Goal: Task Accomplishment & Management: Use online tool/utility

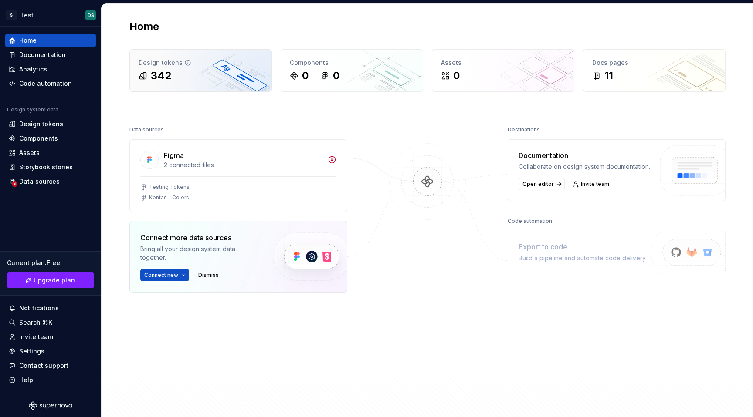
click at [202, 70] on div "342" at bounding box center [201, 76] width 124 height 14
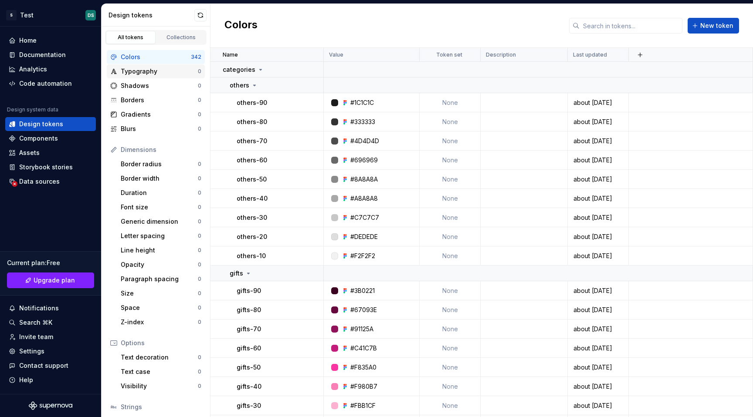
click at [146, 70] on div "Typography" at bounding box center [159, 71] width 77 height 9
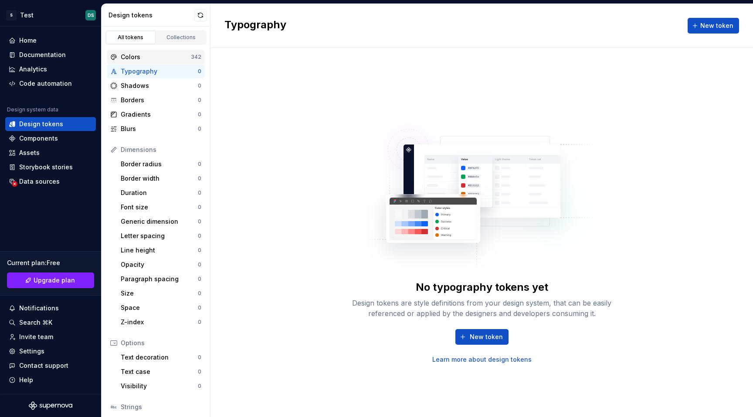
click at [147, 57] on div "Colors" at bounding box center [156, 57] width 70 height 9
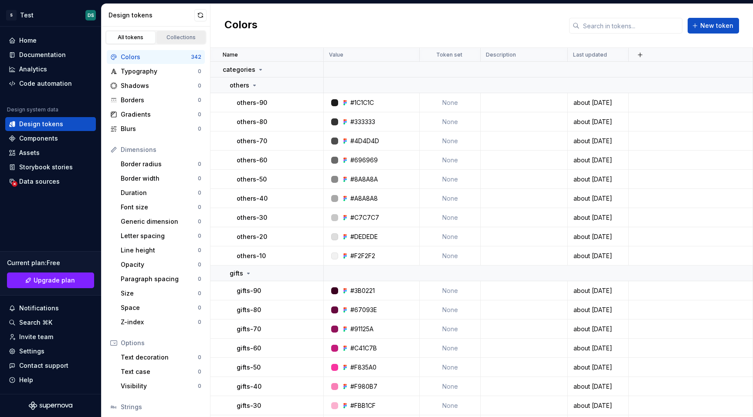
click at [173, 38] on div "Collections" at bounding box center [181, 37] width 44 height 7
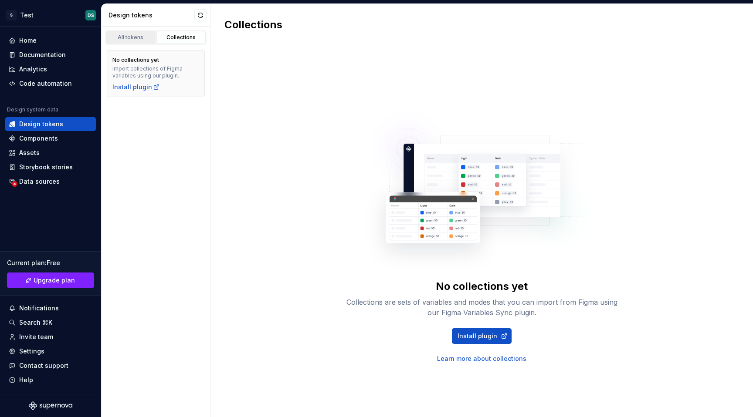
click at [140, 39] on div "All tokens" at bounding box center [131, 37] width 44 height 7
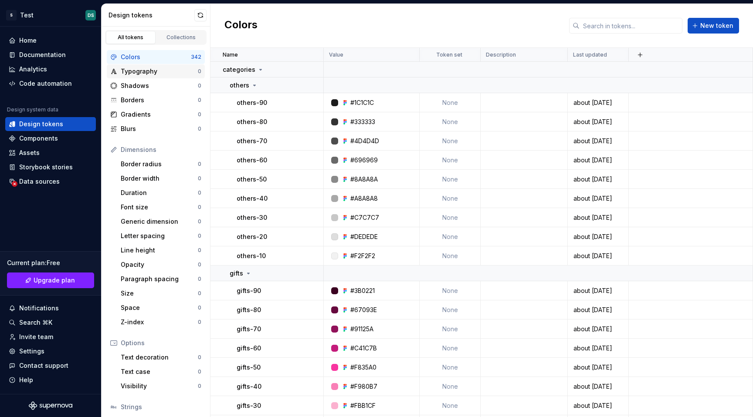
click at [154, 69] on div "Typography" at bounding box center [159, 71] width 77 height 9
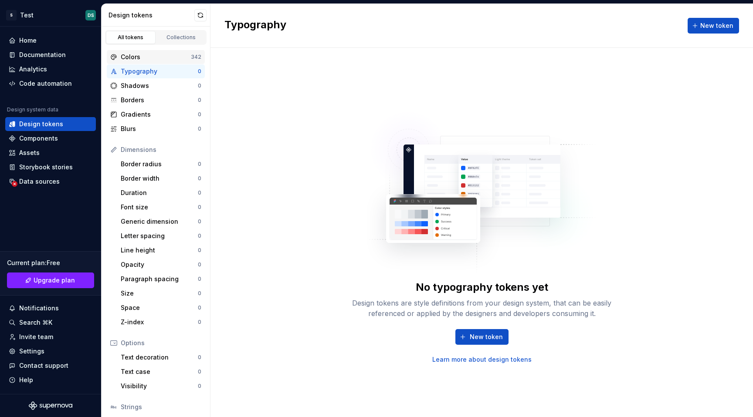
click at [156, 63] on div "Colors 342" at bounding box center [156, 57] width 98 height 14
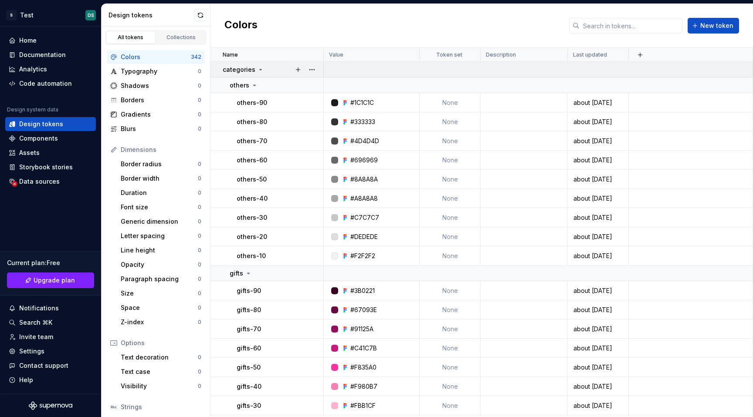
click at [266, 67] on div "categories" at bounding box center [273, 69] width 100 height 9
click at [268, 71] on div "categories" at bounding box center [273, 69] width 100 height 9
click at [258, 85] on div "others" at bounding box center [276, 85] width 93 height 9
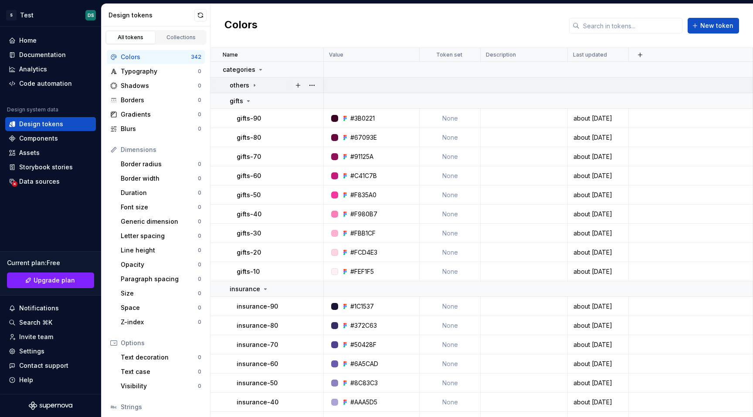
click at [256, 86] on icon at bounding box center [254, 85] width 7 height 7
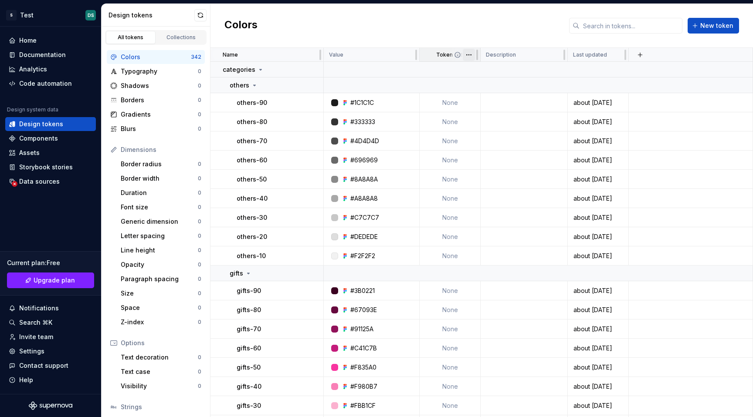
click at [465, 54] on html "S Test DS Home Documentation Analytics Code automation Design system data Desig…" at bounding box center [376, 208] width 753 height 417
drag, startPoint x: 444, startPoint y: 88, endPoint x: 446, endPoint y: 105, distance: 17.6
click at [444, 88] on html "S Test DS Home Documentation Analytics Code automation Design system data Desig…" at bounding box center [376, 208] width 753 height 417
click at [446, 105] on td "None" at bounding box center [450, 102] width 61 height 19
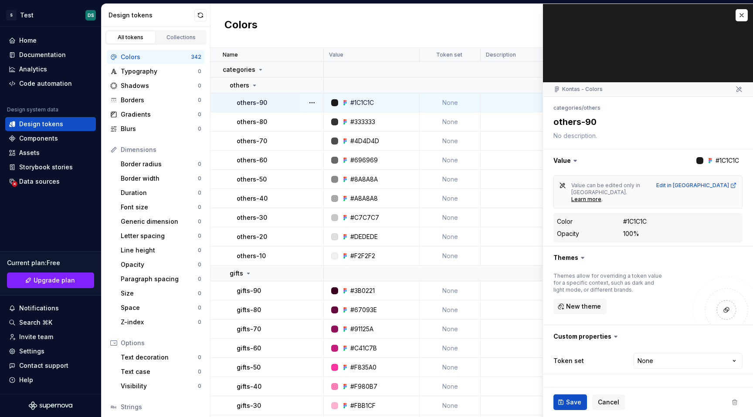
click at [494, 33] on div "Colors New token" at bounding box center [481, 26] width 543 height 44
click at [738, 17] on button "button" at bounding box center [742, 15] width 12 height 12
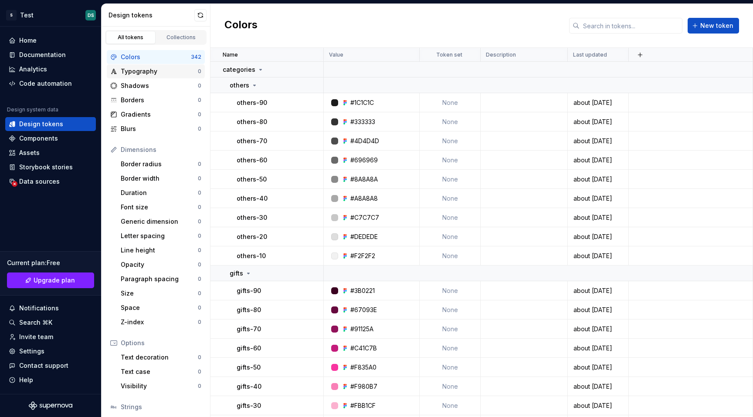
click at [154, 74] on div "Typography" at bounding box center [159, 71] width 77 height 9
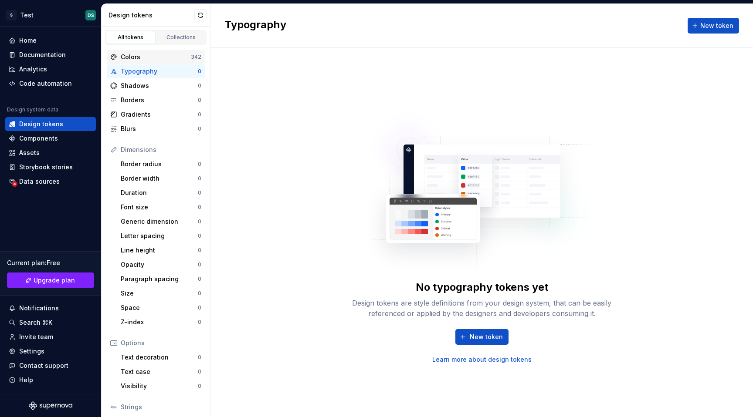
click at [152, 62] on div "Colors 342" at bounding box center [156, 57] width 98 height 14
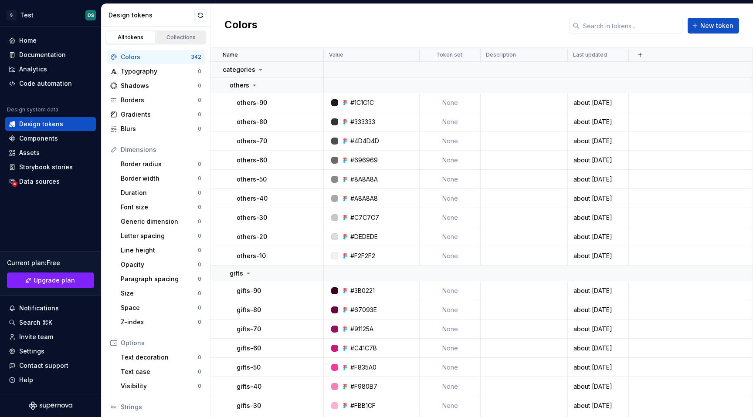
click at [188, 40] on div "Collections" at bounding box center [181, 37] width 44 height 7
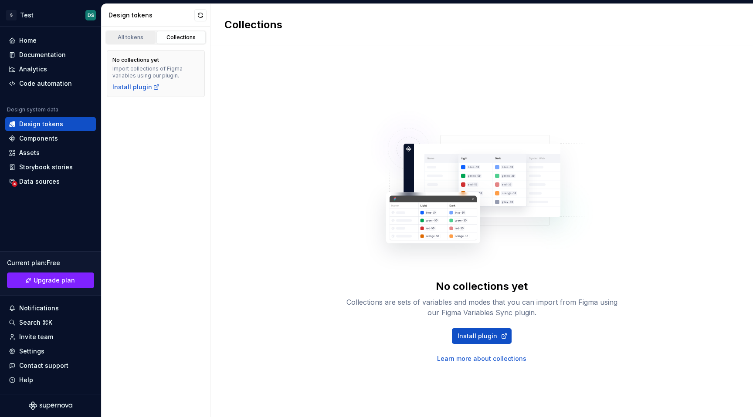
click at [127, 41] on link "All tokens" at bounding box center [131, 37] width 50 height 13
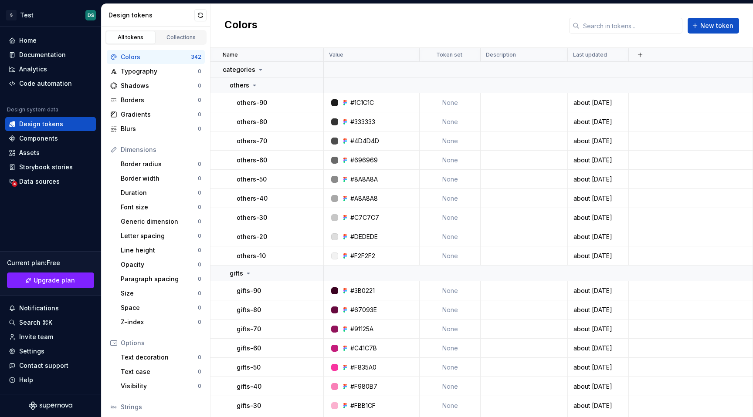
click at [360, 35] on div "Colors New token" at bounding box center [481, 26] width 543 height 44
click at [46, 131] on div "Design tokens" at bounding box center [50, 124] width 91 height 14
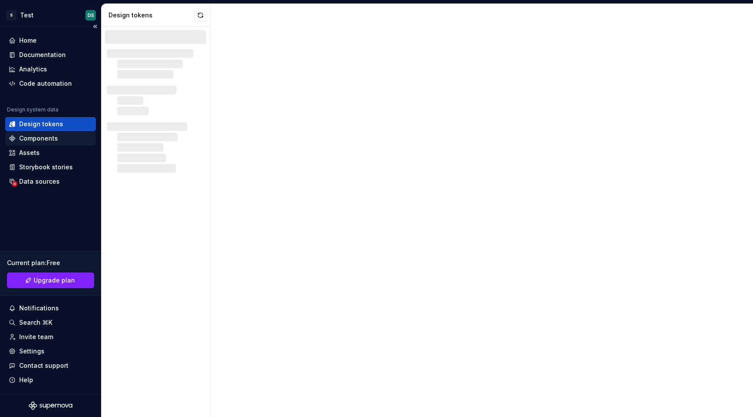
click at [44, 137] on div "Components" at bounding box center [38, 138] width 39 height 9
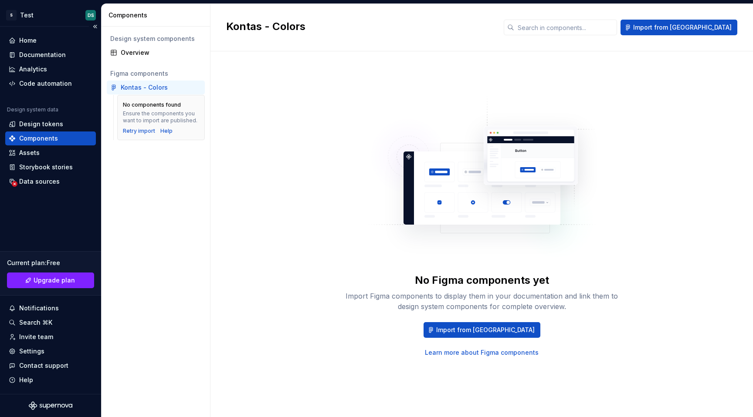
click at [46, 114] on div "Design system data" at bounding box center [50, 111] width 91 height 10
click at [40, 125] on div "Design tokens" at bounding box center [41, 124] width 44 height 9
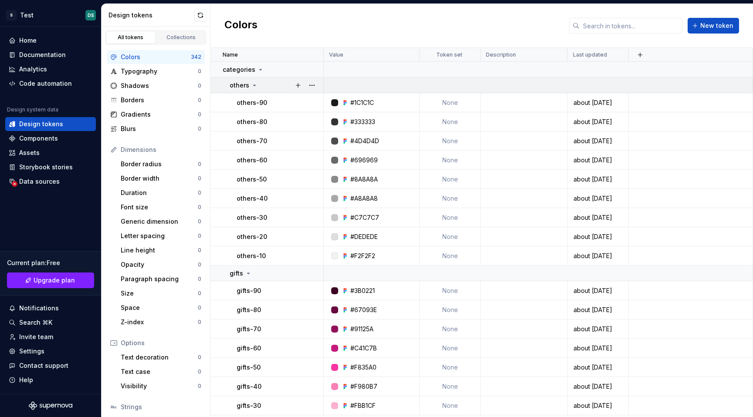
click at [407, 85] on td at bounding box center [538, 86] width 429 height 16
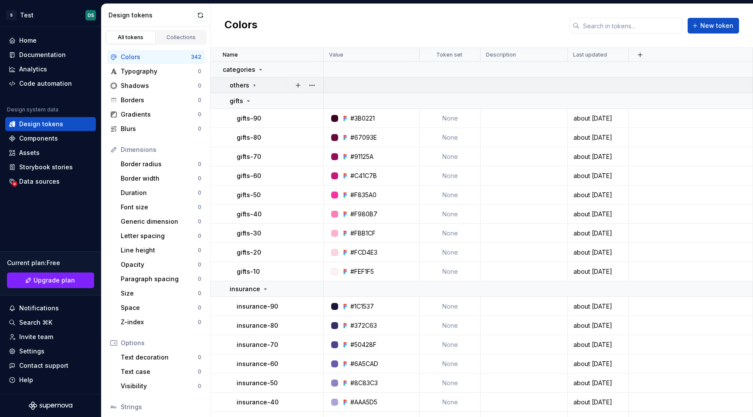
click at [407, 85] on td at bounding box center [538, 86] width 429 height 16
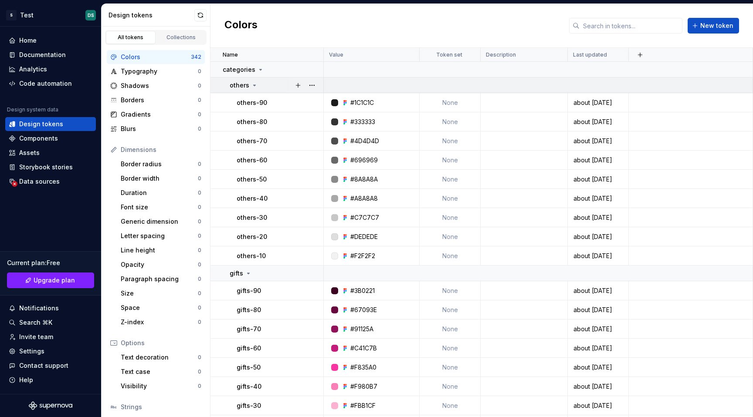
click at [258, 83] on div "others" at bounding box center [276, 85] width 93 height 9
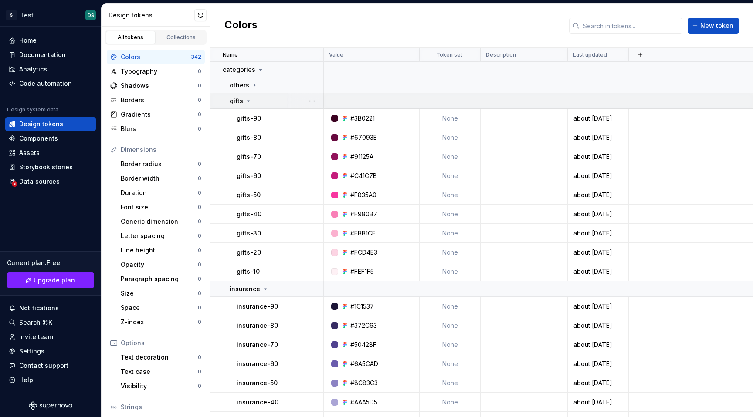
click at [252, 104] on div "gifts" at bounding box center [276, 101] width 93 height 9
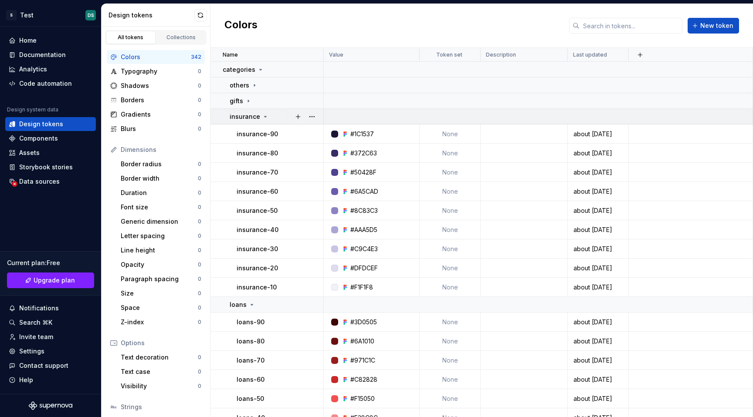
click at [264, 113] on icon at bounding box center [265, 116] width 7 height 7
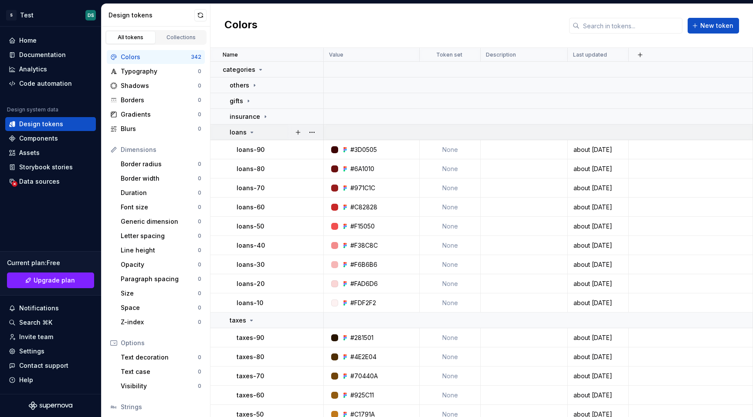
click at [275, 130] on div "loans" at bounding box center [276, 132] width 93 height 9
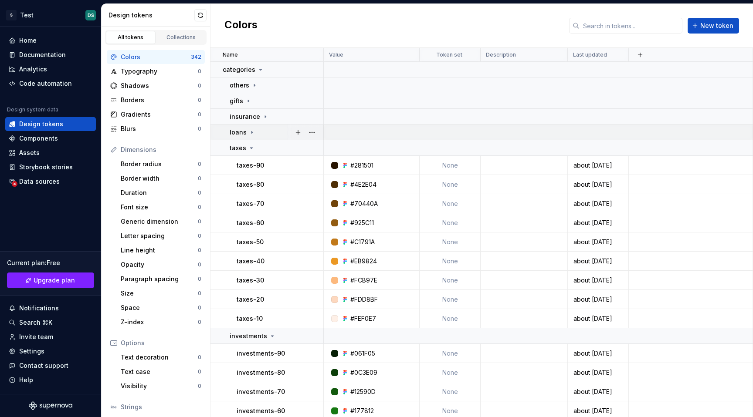
click at [272, 134] on div "loans" at bounding box center [276, 132] width 93 height 9
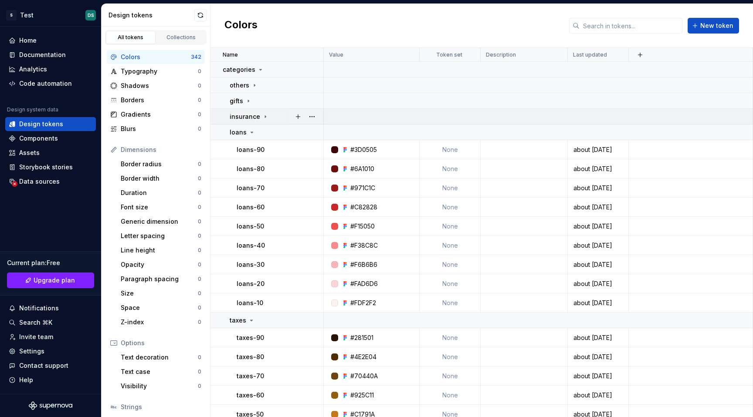
click at [271, 119] on div "insurance" at bounding box center [276, 116] width 93 height 9
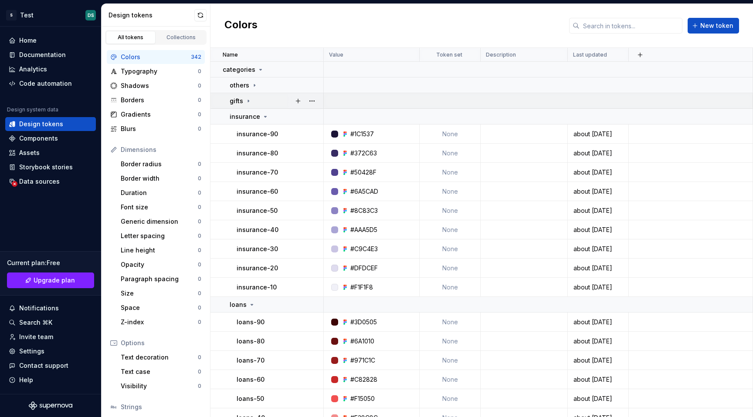
click at [265, 97] on div "gifts" at bounding box center [276, 101] width 93 height 9
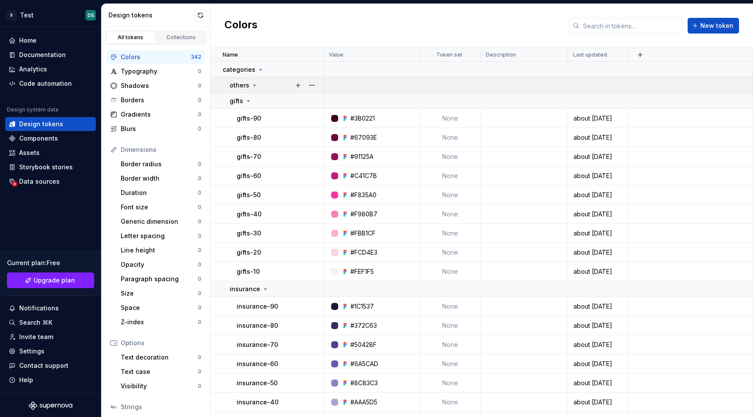
click at [268, 79] on td "others" at bounding box center [266, 86] width 113 height 16
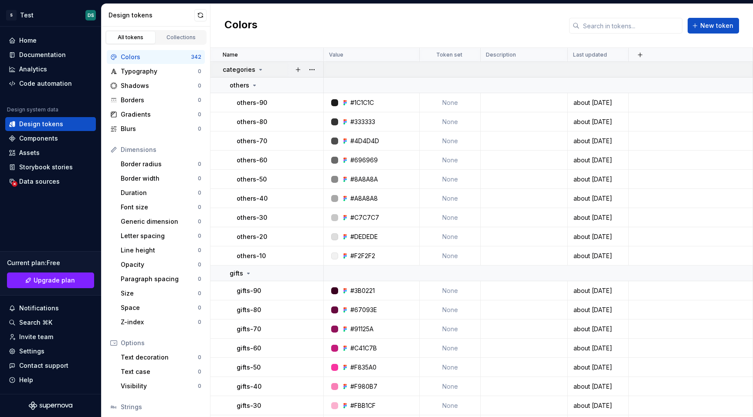
click at [267, 68] on div "categories" at bounding box center [273, 69] width 100 height 9
click at [472, 12] on div "Colors New token" at bounding box center [481, 26] width 543 height 44
click at [47, 134] on div "Components" at bounding box center [38, 138] width 39 height 9
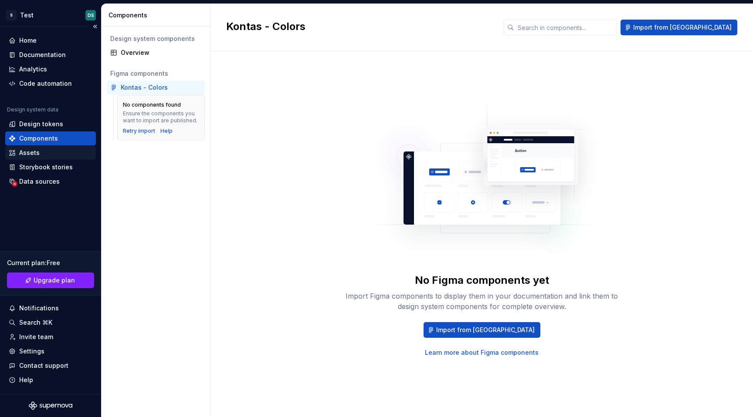
click at [44, 154] on div "Assets" at bounding box center [51, 153] width 84 height 9
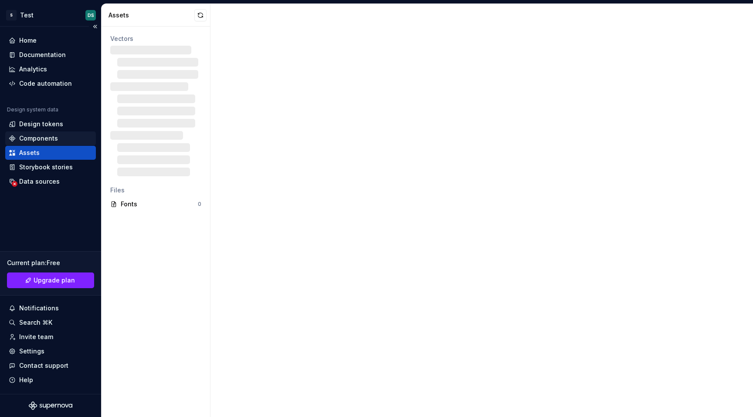
click at [48, 140] on div "Components" at bounding box center [38, 138] width 39 height 9
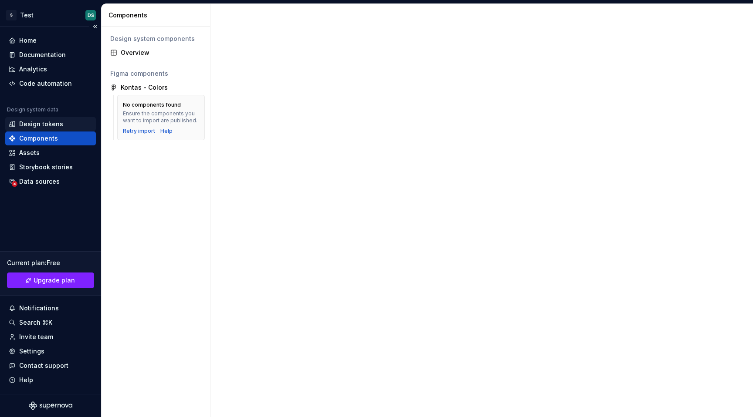
click at [52, 127] on div "Design tokens" at bounding box center [41, 124] width 44 height 9
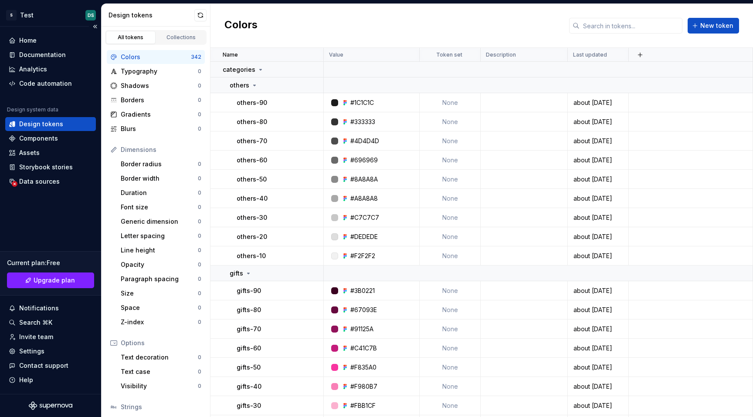
click at [46, 174] on div "Design system data Design tokens Components Assets Storybook stories Data sourc…" at bounding box center [50, 147] width 91 height 82
click at [51, 170] on div "Storybook stories" at bounding box center [46, 167] width 54 height 9
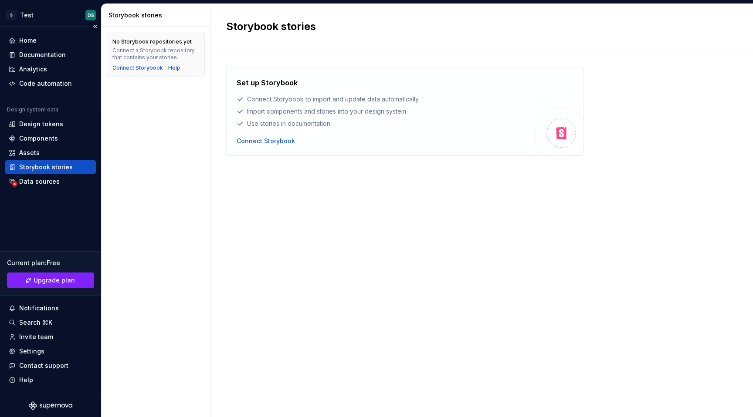
click at [61, 115] on div "Design system data" at bounding box center [50, 111] width 91 height 10
click at [61, 129] on div "Design tokens" at bounding box center [50, 124] width 91 height 14
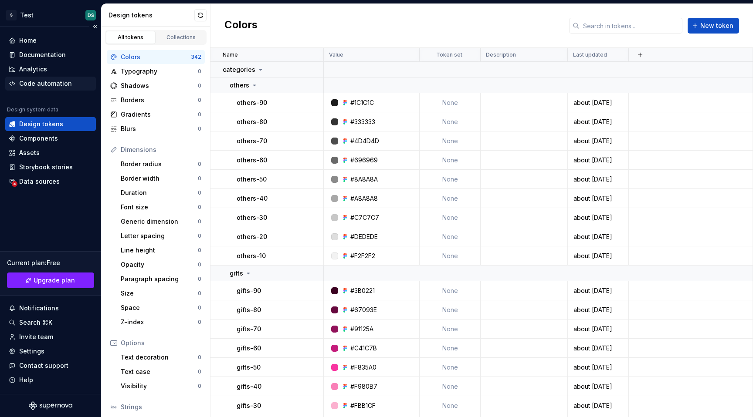
click at [36, 88] on div "Code automation" at bounding box center [50, 84] width 91 height 14
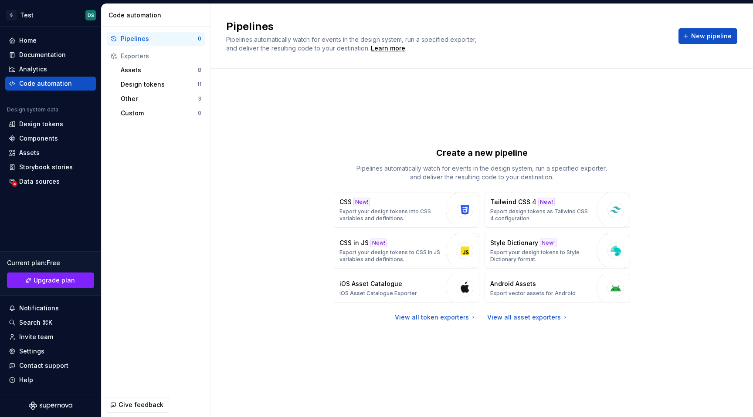
click at [150, 55] on div "Exporters" at bounding box center [161, 56] width 81 height 9
click at [138, 102] on div "Other" at bounding box center [159, 99] width 77 height 9
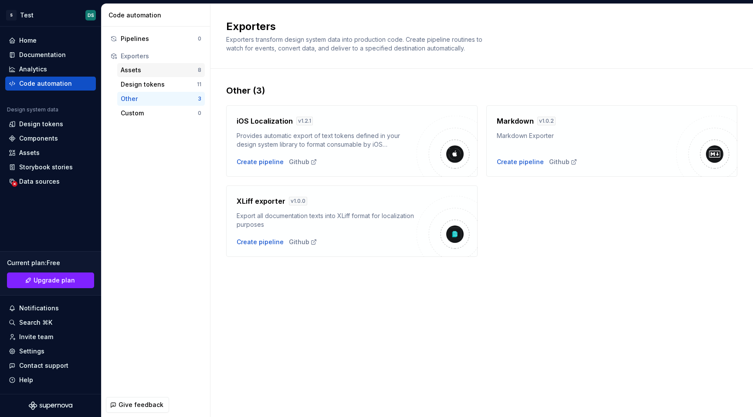
click at [154, 74] on div "Assets" at bounding box center [159, 70] width 77 height 9
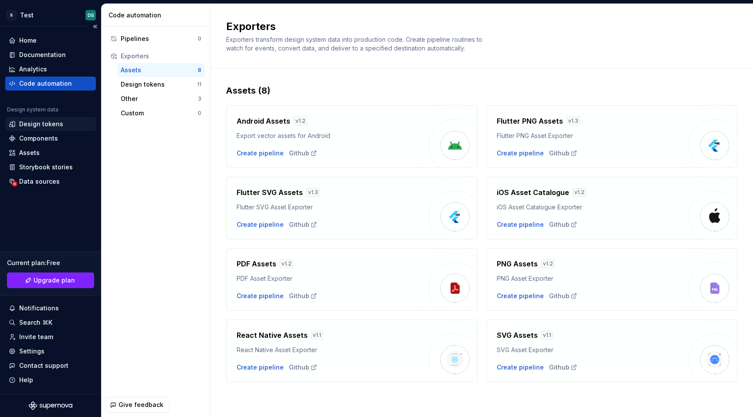
click at [47, 124] on div "Design tokens" at bounding box center [41, 124] width 44 height 9
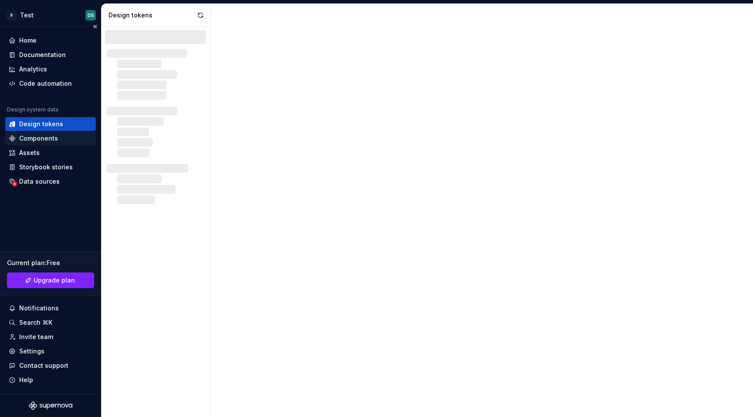
click at [42, 138] on div "Components" at bounding box center [38, 138] width 39 height 9
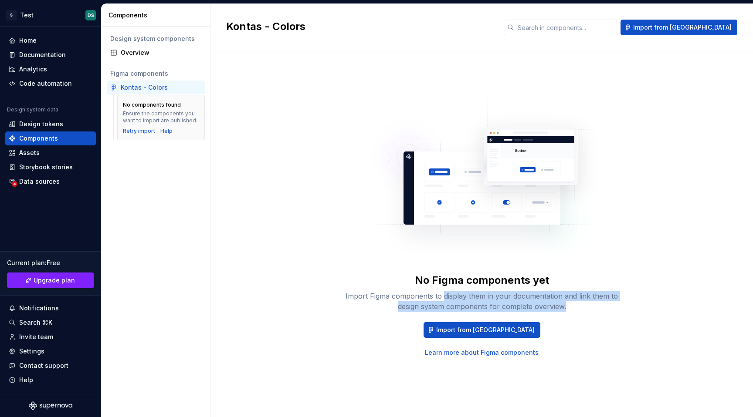
drag, startPoint x: 446, startPoint y: 295, endPoint x: 589, endPoint y: 305, distance: 143.3
click at [588, 305] on div "Import Figma components to display them in your documentation and link them to …" at bounding box center [482, 301] width 279 height 21
click at [589, 305] on div "Import Figma components to display them in your documentation and link them to …" at bounding box center [482, 301] width 279 height 21
drag, startPoint x: 589, startPoint y: 305, endPoint x: 513, endPoint y: 300, distance: 76.0
click at [513, 300] on div "Import Figma components to display them in your documentation and link them to …" at bounding box center [482, 301] width 279 height 21
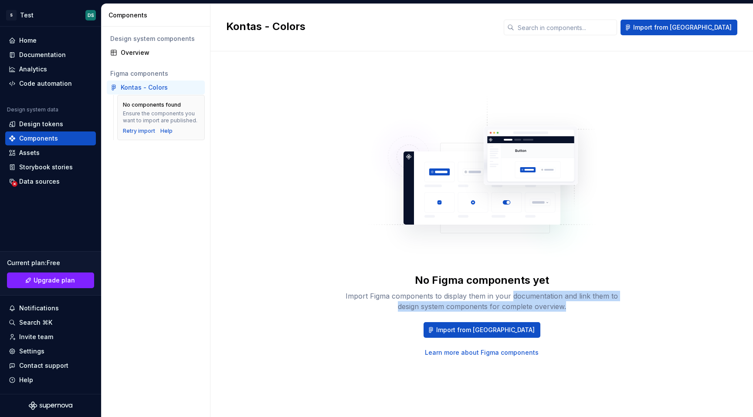
click at [513, 300] on div "Import Figma components to display them in your documentation and link them to …" at bounding box center [482, 301] width 279 height 21
drag, startPoint x: 466, startPoint y: 304, endPoint x: 582, endPoint y: 304, distance: 115.5
click at [581, 304] on div "Import Figma components to display them in your documentation and link them to …" at bounding box center [482, 301] width 279 height 21
click at [582, 304] on div "Import Figma components to display them in your documentation and link them to …" at bounding box center [482, 301] width 279 height 21
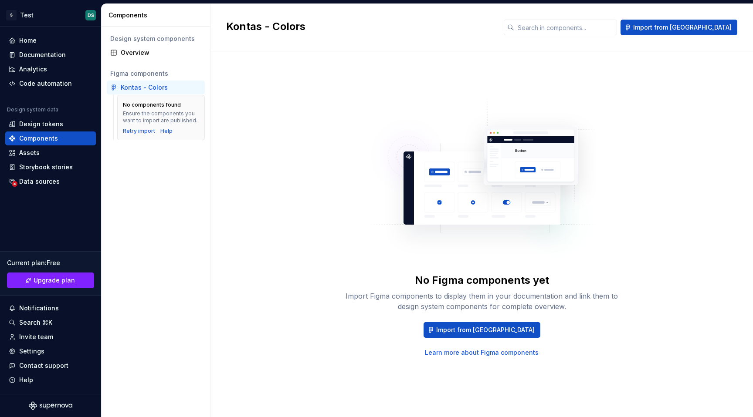
click at [501, 354] on link "Learn more about Figma components" at bounding box center [482, 353] width 114 height 9
click at [41, 120] on div "Design tokens" at bounding box center [41, 124] width 44 height 9
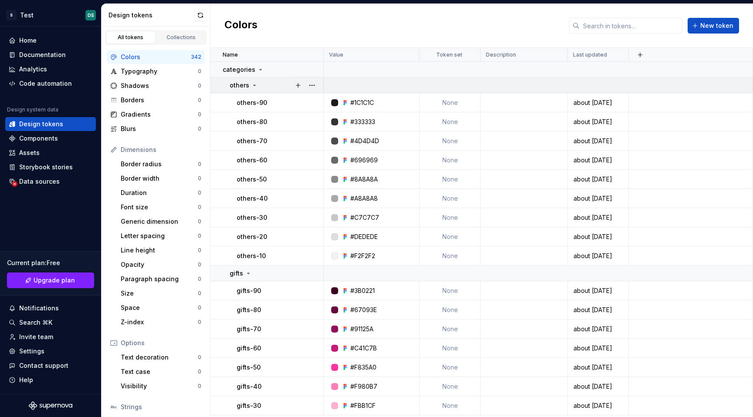
click at [260, 87] on div "others" at bounding box center [276, 85] width 93 height 9
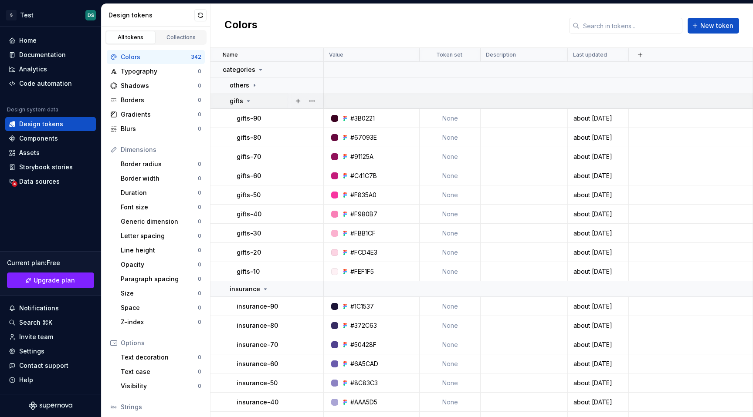
click at [262, 104] on div "gifts" at bounding box center [276, 101] width 93 height 9
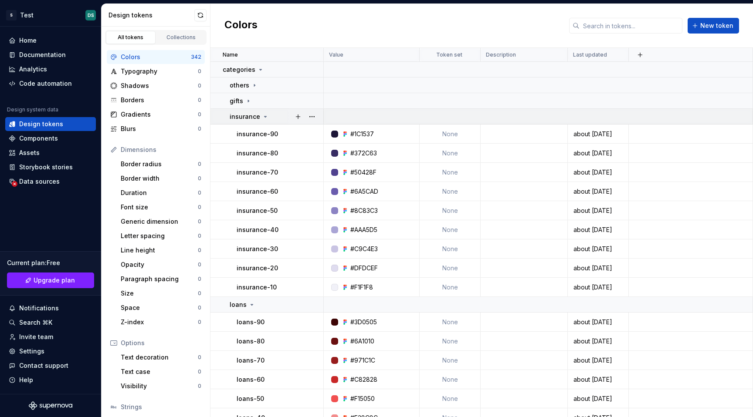
click at [262, 115] on icon at bounding box center [265, 116] width 7 height 7
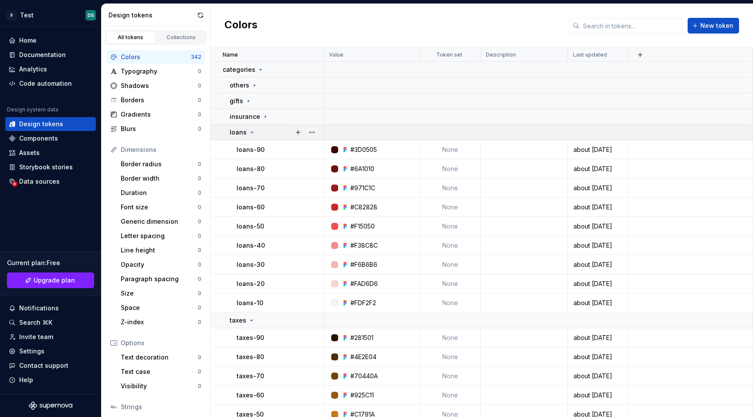
click at [261, 136] on div "loans" at bounding box center [276, 132] width 93 height 9
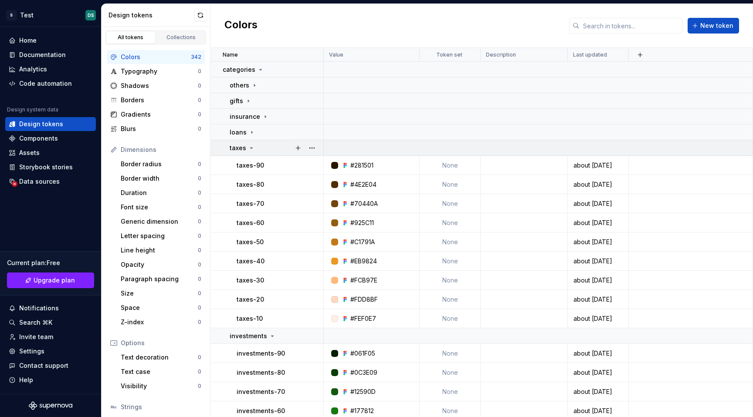
click at [265, 152] on div "taxes" at bounding box center [276, 148] width 93 height 9
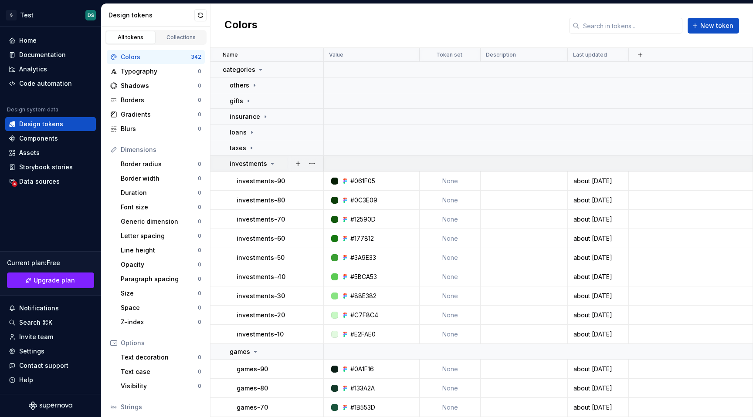
click at [265, 167] on p "investments" at bounding box center [248, 163] width 37 height 9
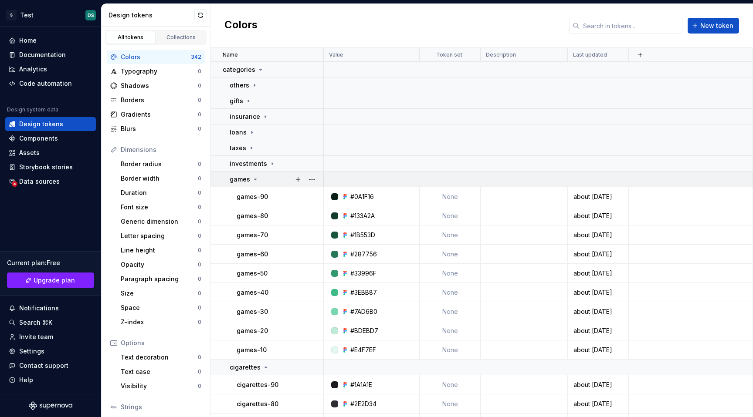
click at [268, 181] on div "games" at bounding box center [276, 179] width 93 height 9
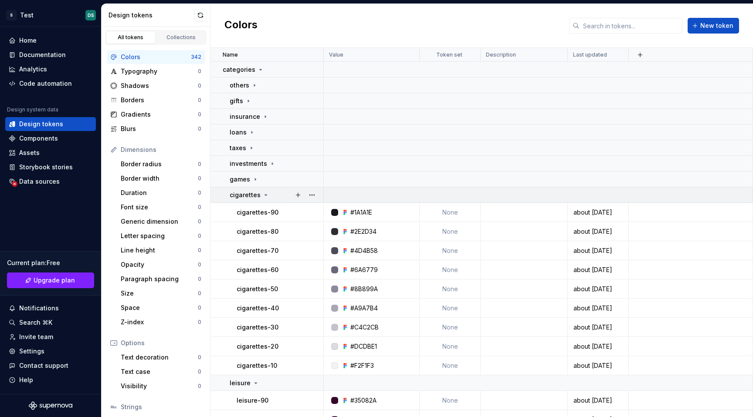
click at [268, 196] on div "cigarettes" at bounding box center [276, 195] width 93 height 9
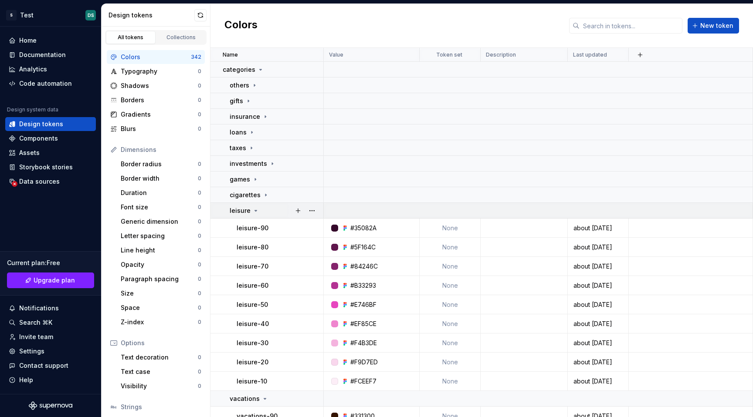
click at [269, 212] on div "leisure" at bounding box center [276, 211] width 93 height 9
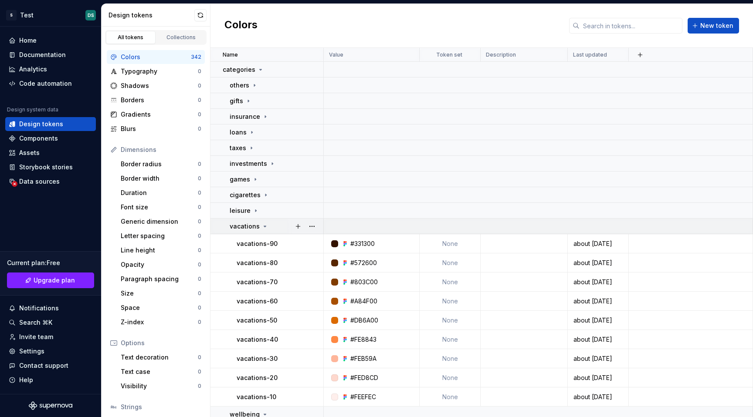
click at [269, 224] on div "vacations" at bounding box center [276, 226] width 93 height 9
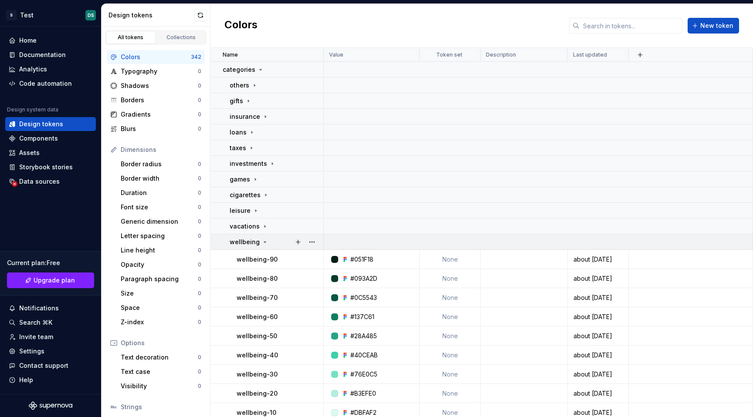
click at [269, 238] on div "wellbeing" at bounding box center [276, 242] width 93 height 9
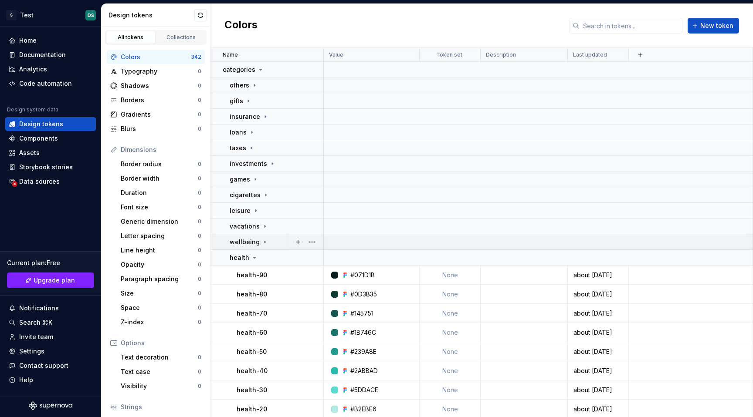
click at [268, 247] on td "wellbeing" at bounding box center [266, 242] width 113 height 16
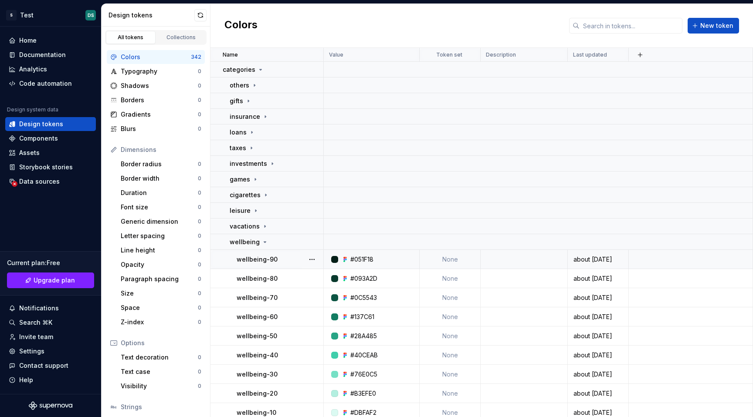
click at [268, 255] on p "wellbeing-90" at bounding box center [257, 259] width 41 height 9
click at [268, 245] on div "wellbeing" at bounding box center [276, 242] width 93 height 9
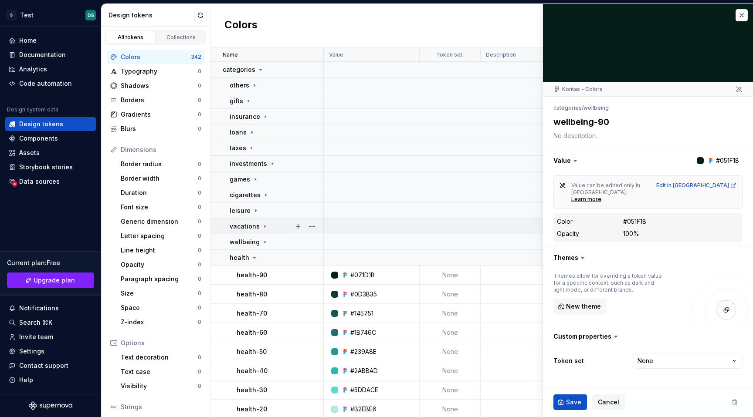
click at [268, 229] on div "vacations" at bounding box center [276, 226] width 93 height 9
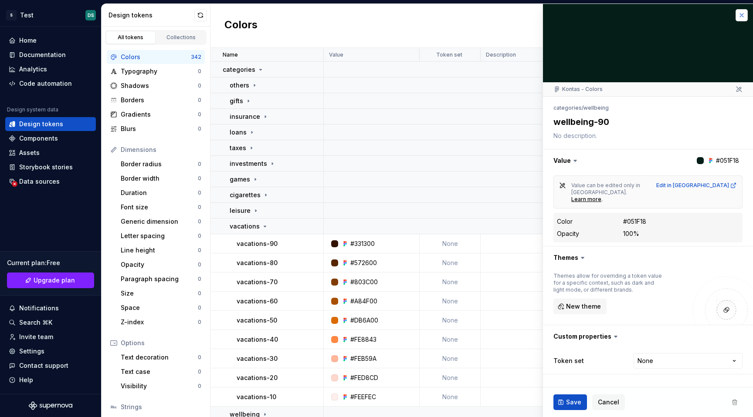
click at [743, 17] on button "button" at bounding box center [742, 15] width 12 height 12
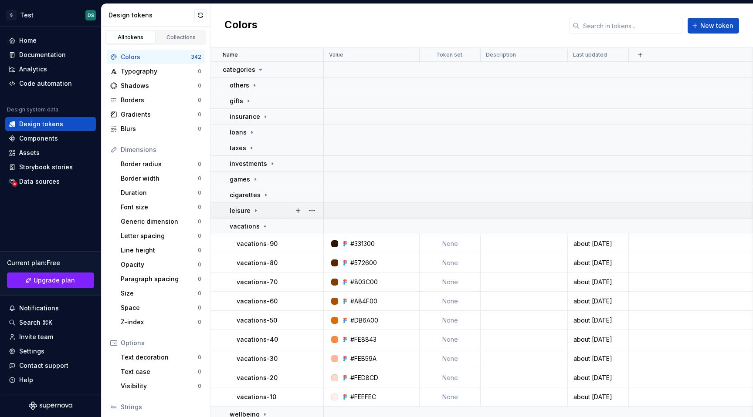
click at [263, 210] on div "leisure" at bounding box center [276, 211] width 93 height 9
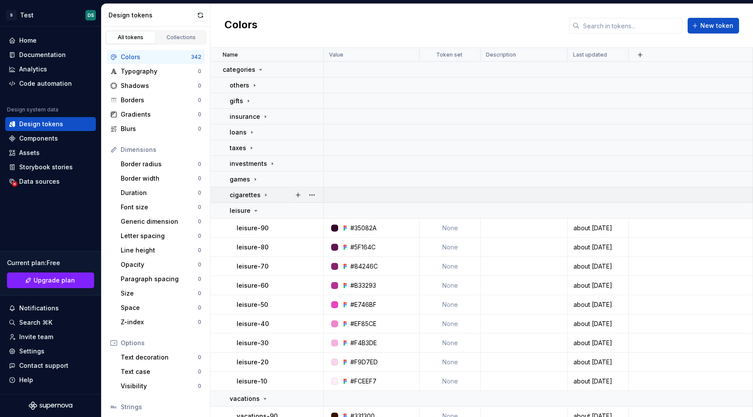
click at [268, 197] on div "cigarettes" at bounding box center [276, 195] width 93 height 9
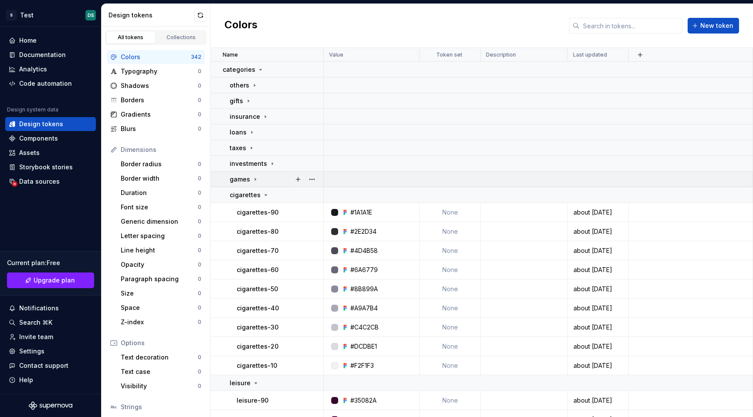
click at [268, 183] on div "games" at bounding box center [276, 179] width 93 height 9
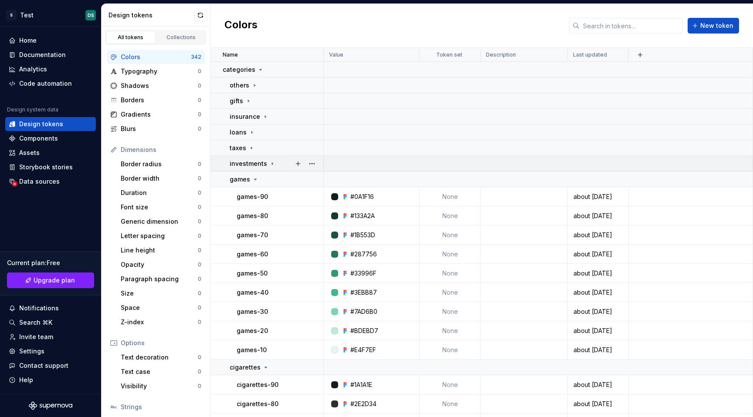
click at [268, 169] on td "investments" at bounding box center [266, 164] width 113 height 16
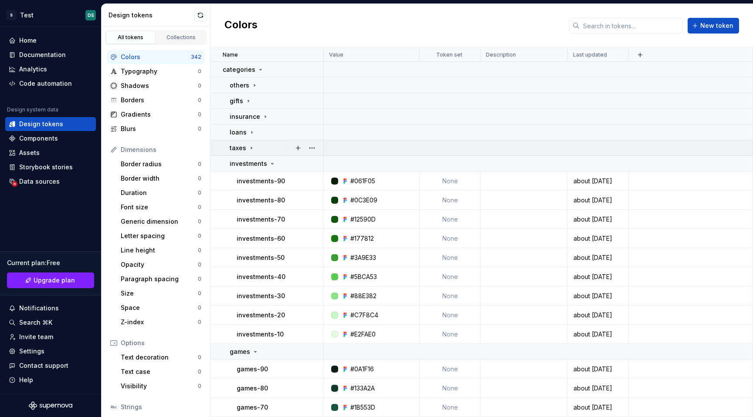
click at [259, 152] on div "taxes" at bounding box center [276, 148] width 93 height 9
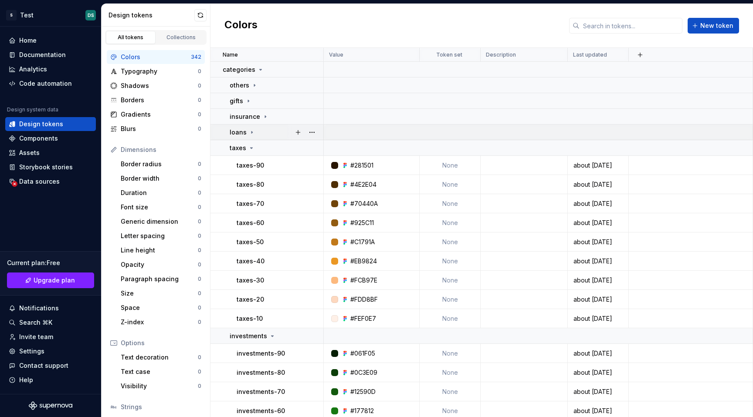
click at [258, 132] on div "loans" at bounding box center [276, 132] width 93 height 9
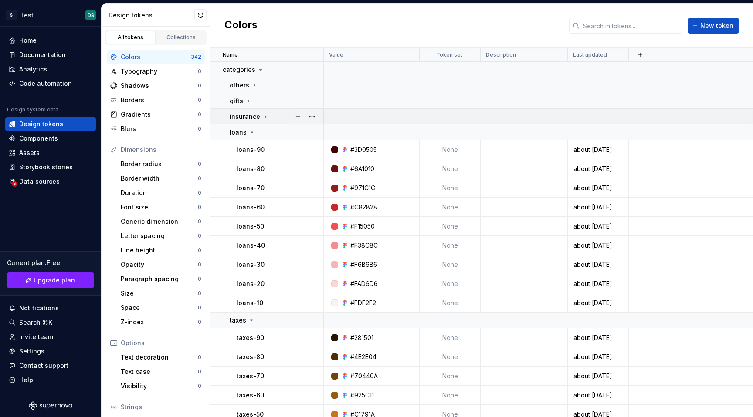
click at [264, 120] on icon at bounding box center [265, 116] width 7 height 7
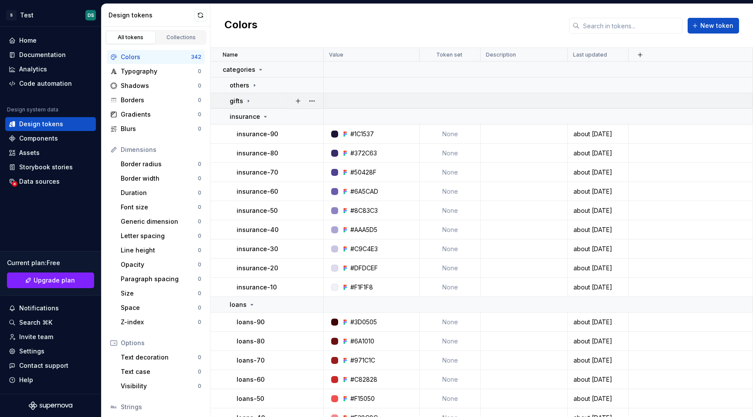
click at [261, 104] on div "gifts" at bounding box center [276, 101] width 93 height 9
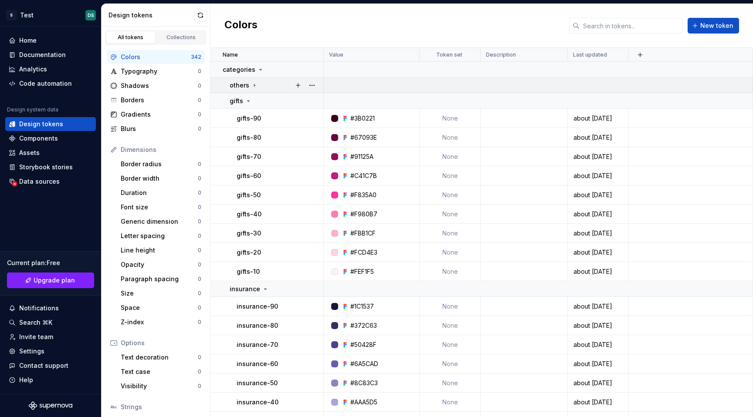
click at [261, 90] on td "others" at bounding box center [266, 86] width 113 height 16
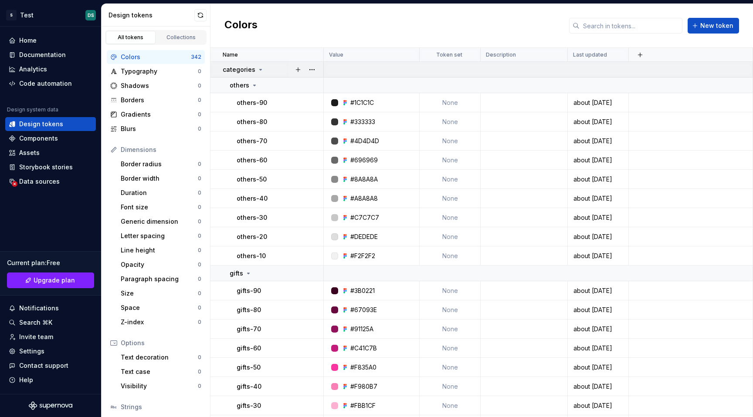
click at [264, 75] on td "categories" at bounding box center [266, 70] width 113 height 16
click at [265, 72] on div "categories" at bounding box center [273, 69] width 100 height 9
click at [313, 240] on button "button" at bounding box center [312, 237] width 12 height 12
click at [132, 67] on div "Typography 0" at bounding box center [156, 71] width 98 height 14
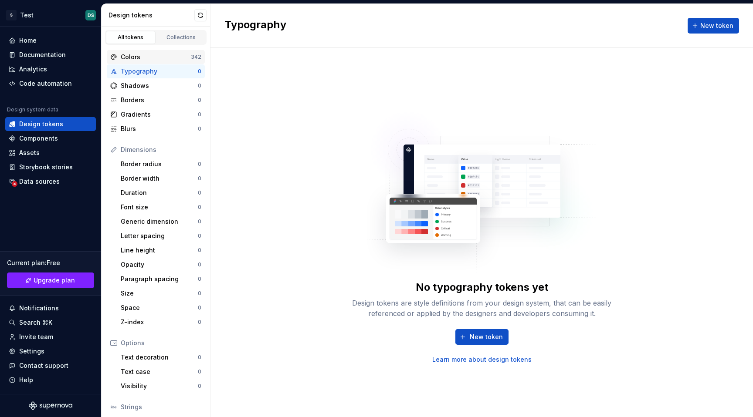
click at [136, 58] on div "Colors" at bounding box center [156, 57] width 70 height 9
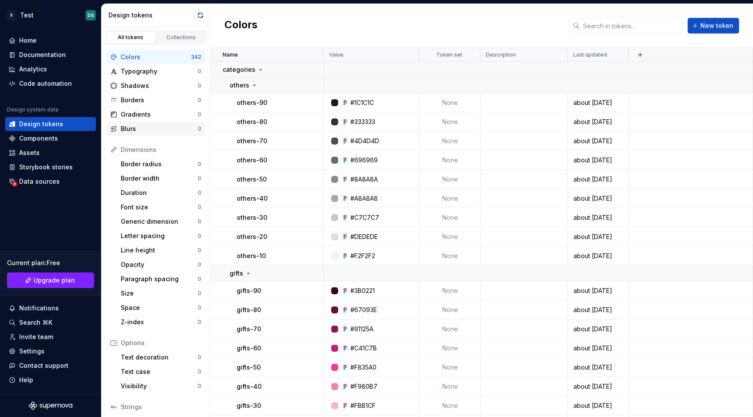
click at [149, 124] on div "Blurs 0" at bounding box center [156, 129] width 98 height 14
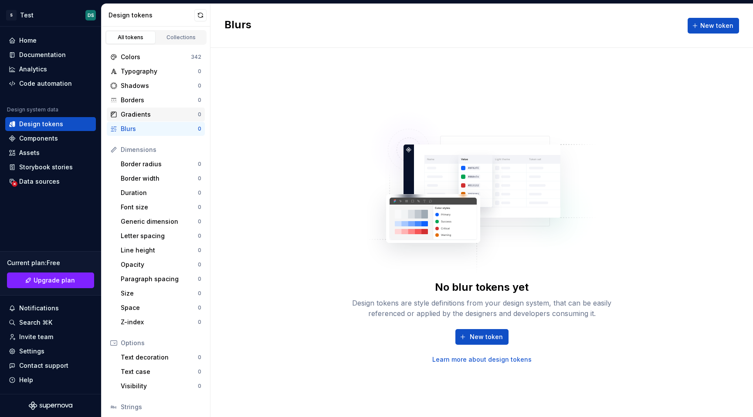
click at [147, 114] on div "Gradients" at bounding box center [159, 114] width 77 height 9
click at [147, 102] on div "Borders" at bounding box center [159, 100] width 77 height 9
click at [147, 89] on div "Shadows" at bounding box center [159, 85] width 77 height 9
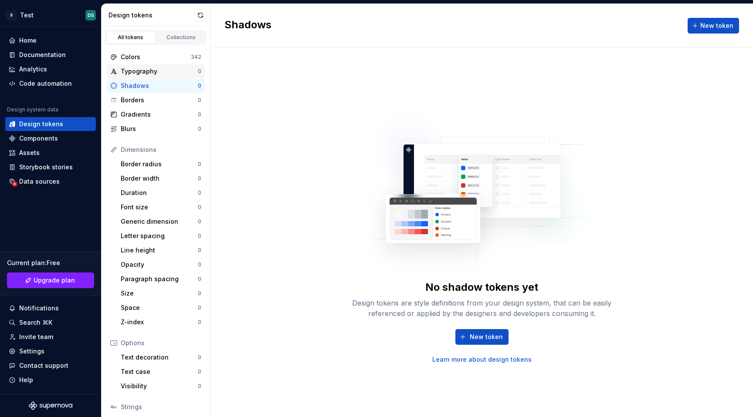
click at [147, 67] on div "Typography" at bounding box center [159, 71] width 77 height 9
click at [149, 59] on div "Colors" at bounding box center [156, 57] width 70 height 9
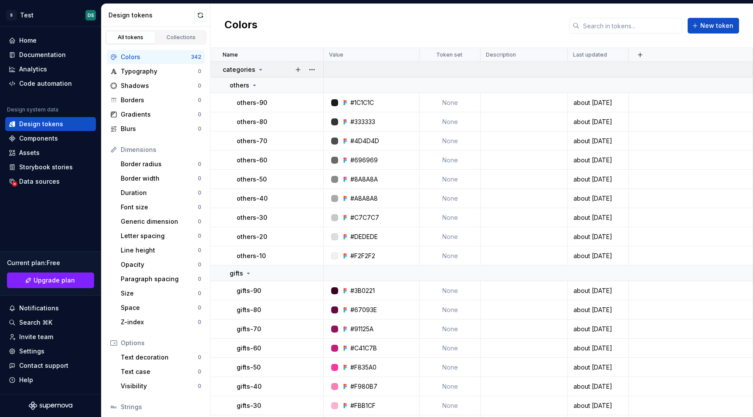
click at [270, 67] on div "categories" at bounding box center [273, 69] width 100 height 9
click at [261, 87] on div "others" at bounding box center [276, 85] width 93 height 9
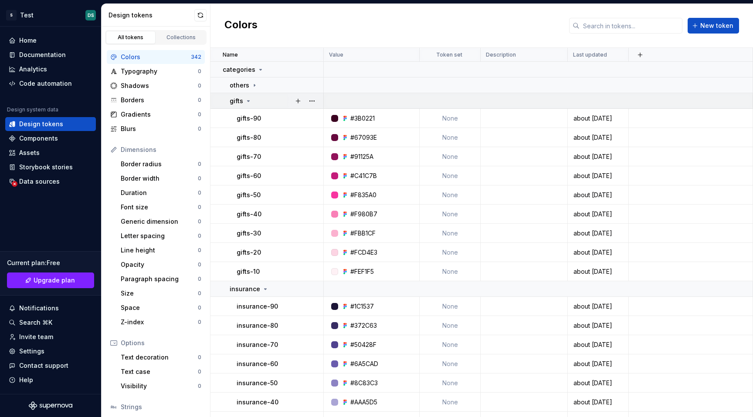
click at [260, 105] on div "gifts" at bounding box center [276, 101] width 93 height 9
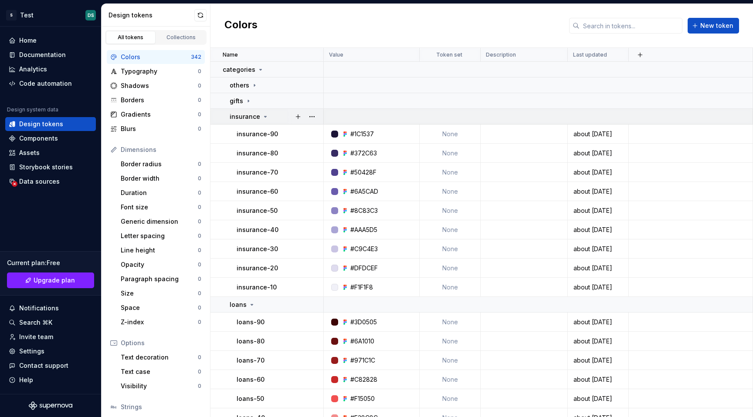
click at [262, 117] on icon at bounding box center [265, 116] width 7 height 7
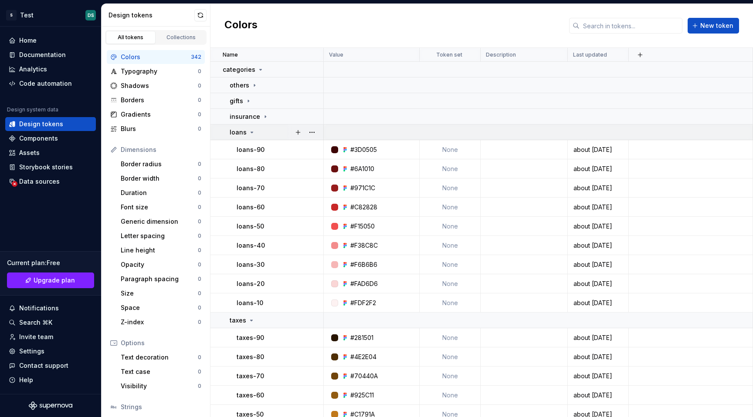
click at [260, 137] on td "loans" at bounding box center [266, 133] width 113 height 16
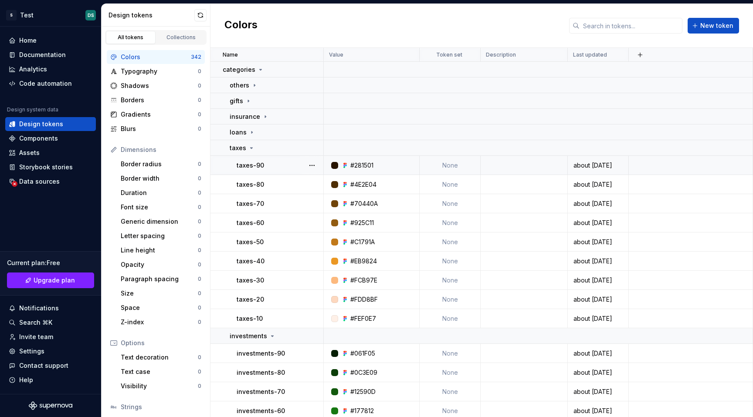
click at [265, 159] on td "taxes-90" at bounding box center [266, 165] width 113 height 19
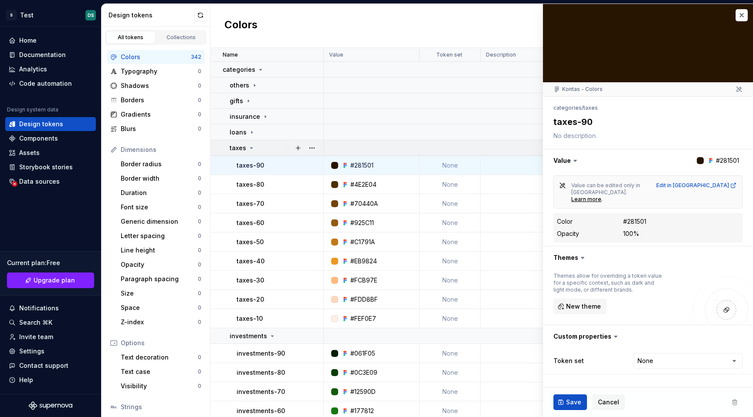
click at [265, 154] on td "taxes" at bounding box center [266, 148] width 113 height 16
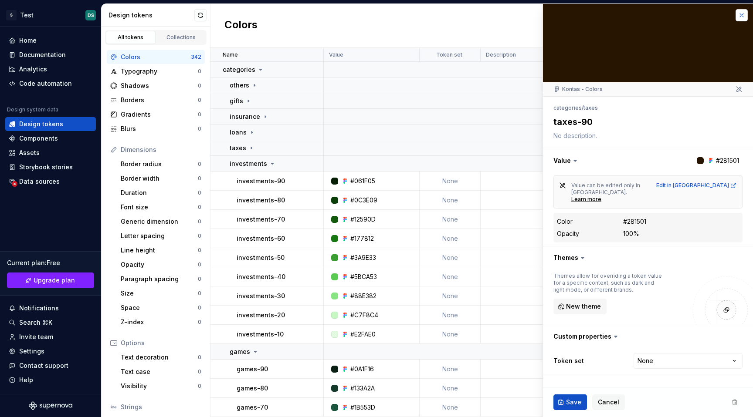
click at [745, 13] on button "button" at bounding box center [742, 15] width 12 height 12
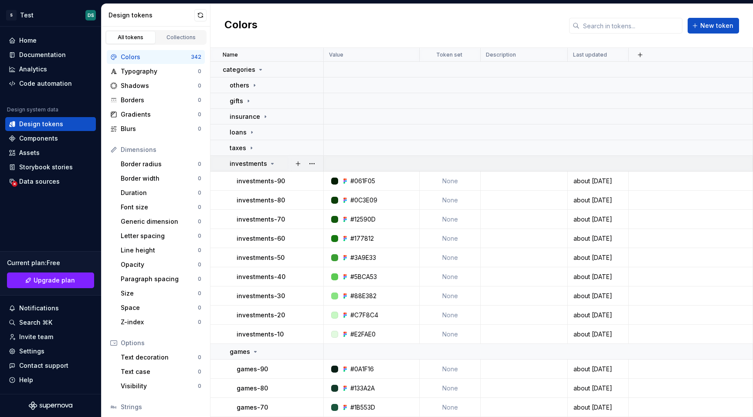
click at [271, 163] on icon at bounding box center [272, 163] width 7 height 7
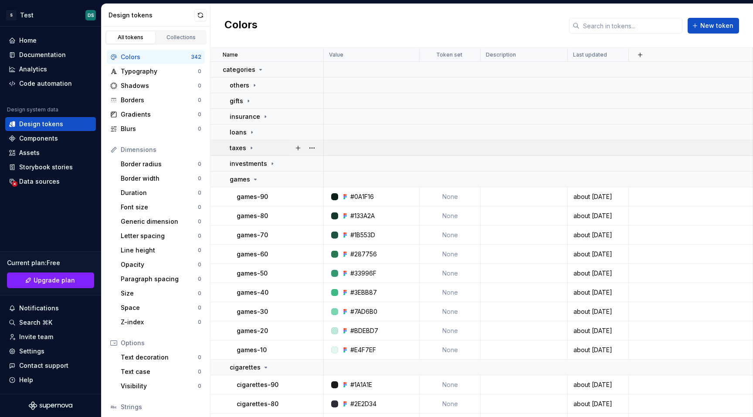
click at [266, 146] on div "taxes" at bounding box center [276, 148] width 93 height 9
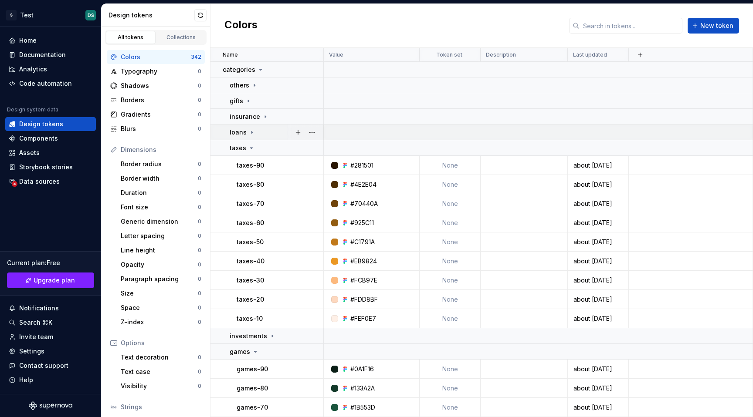
click at [267, 132] on div "loans" at bounding box center [276, 132] width 93 height 9
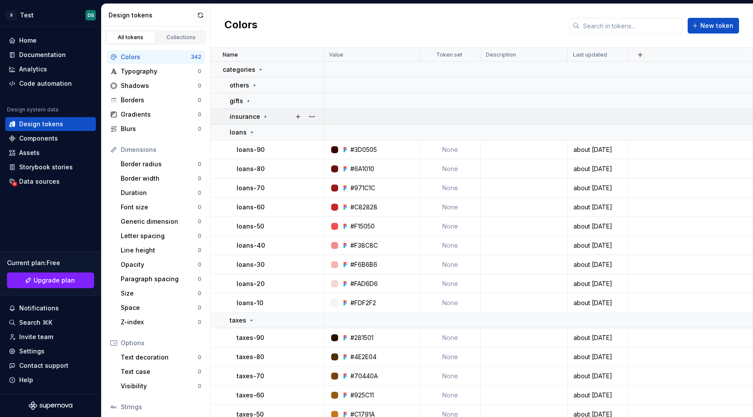
click at [268, 119] on div "insurance" at bounding box center [276, 116] width 93 height 9
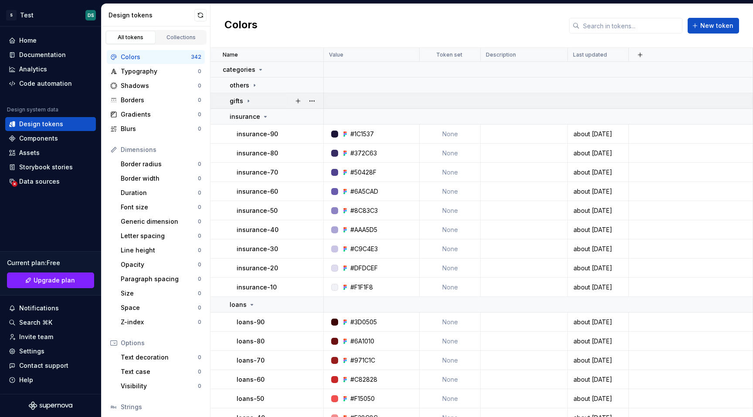
click at [268, 103] on div "gifts" at bounding box center [276, 101] width 93 height 9
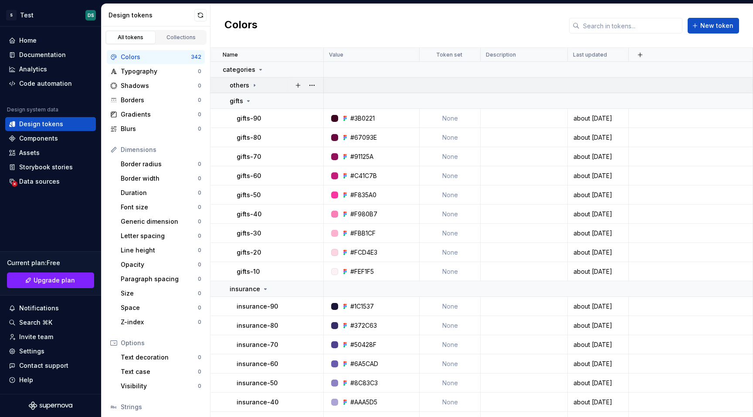
click at [267, 88] on div "others" at bounding box center [276, 85] width 93 height 9
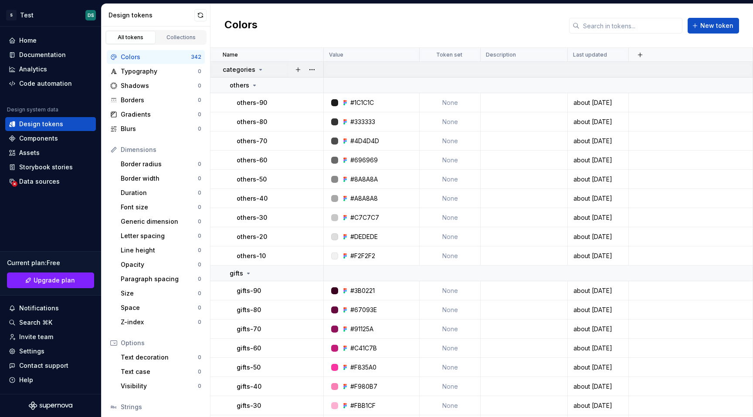
click at [267, 65] on div "categories" at bounding box center [273, 69] width 100 height 9
click at [335, 142] on div at bounding box center [334, 141] width 7 height 7
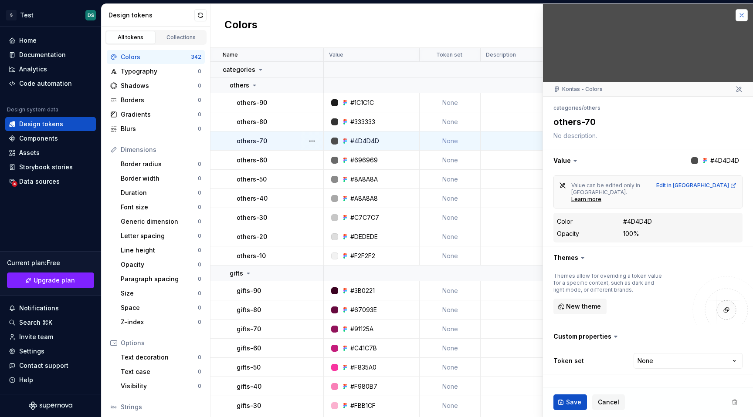
click at [741, 17] on button "button" at bounding box center [742, 15] width 12 height 12
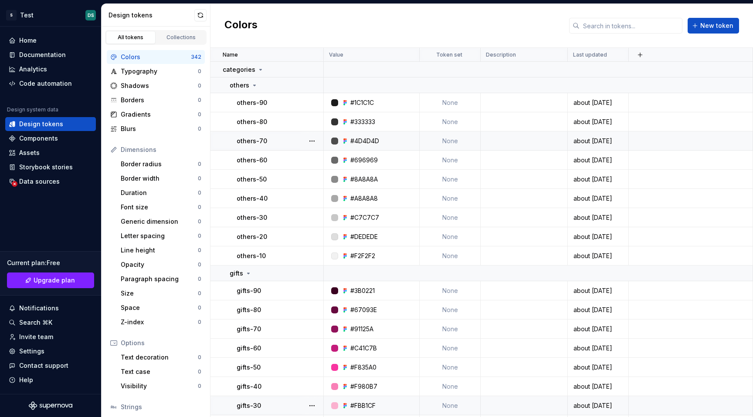
scroll to position [877, 0]
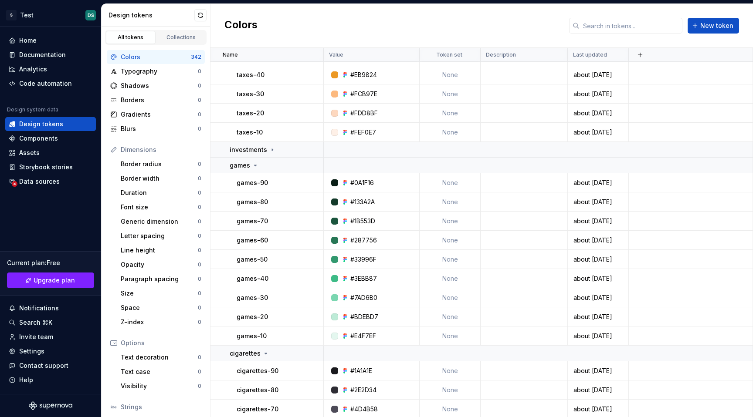
click at [616, 41] on div "Colors New token" at bounding box center [481, 26] width 543 height 44
click at [614, 33] on div "Colors New token" at bounding box center [481, 26] width 543 height 44
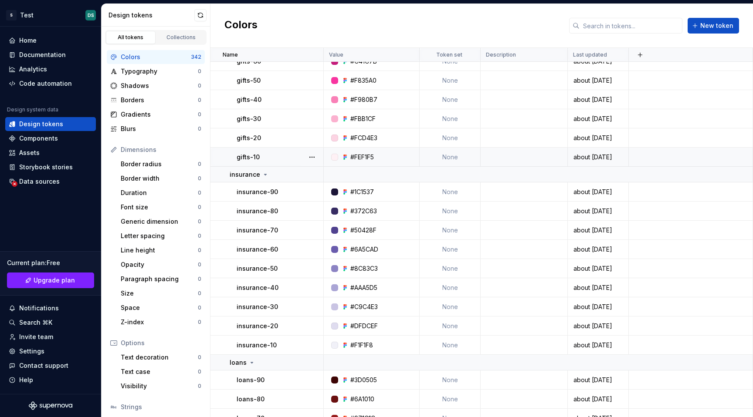
scroll to position [0, 0]
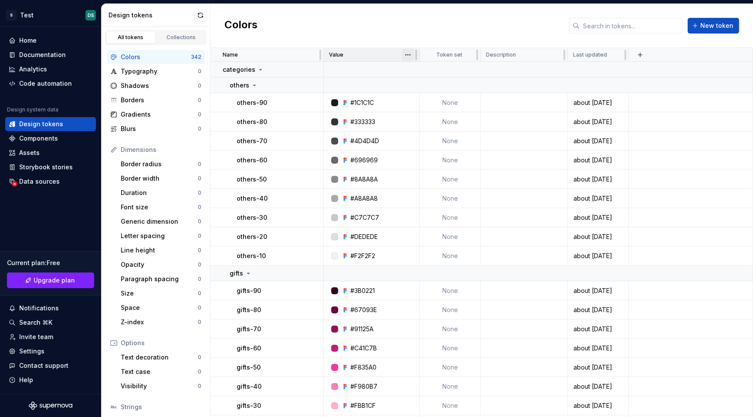
click at [405, 60] on html "S Test DS Home Documentation Analytics Code automation Design system data Desig…" at bounding box center [376, 208] width 753 height 417
click at [404, 55] on html "S Test DS Home Documentation Analytics Code automation Design system data Desig…" at bounding box center [376, 208] width 753 height 417
click at [269, 82] on div "others" at bounding box center [276, 85] width 93 height 9
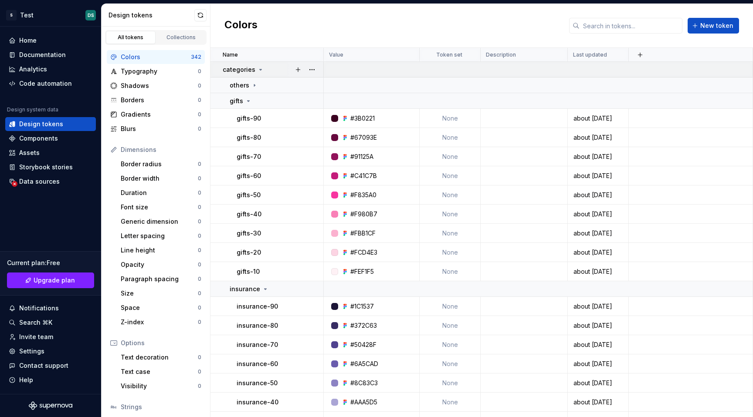
click at [270, 70] on div "categories" at bounding box center [273, 69] width 100 height 9
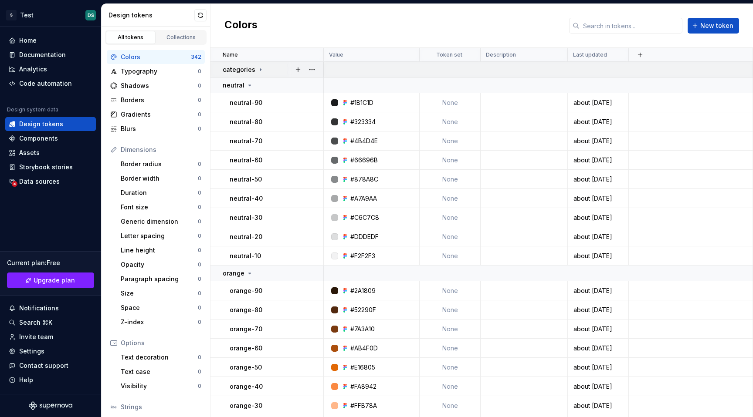
click at [265, 70] on div "categories" at bounding box center [273, 69] width 100 height 9
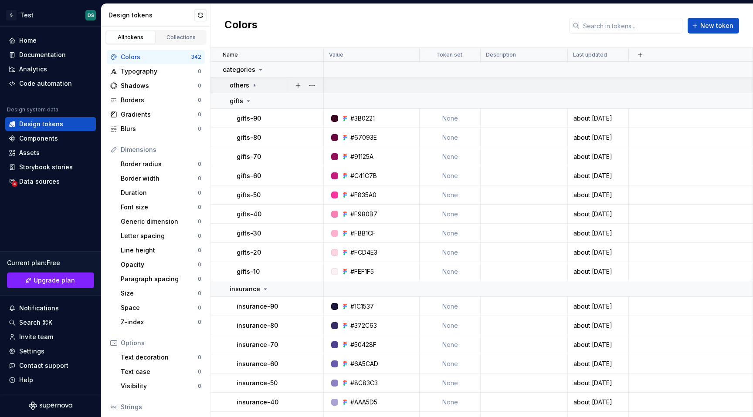
click at [259, 89] on td "others" at bounding box center [266, 86] width 113 height 16
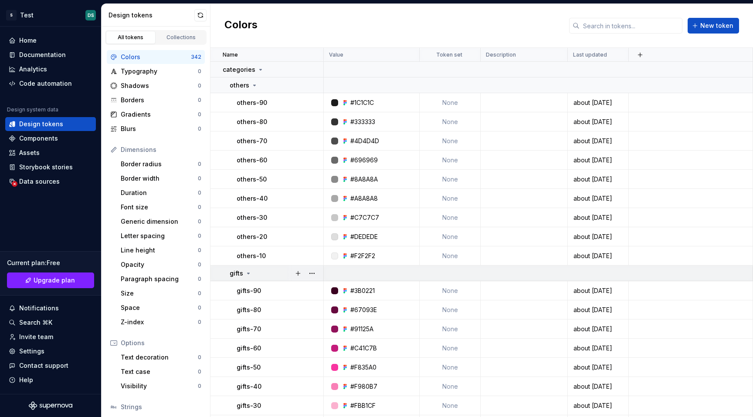
click at [241, 271] on p "gifts" at bounding box center [237, 273] width 14 height 9
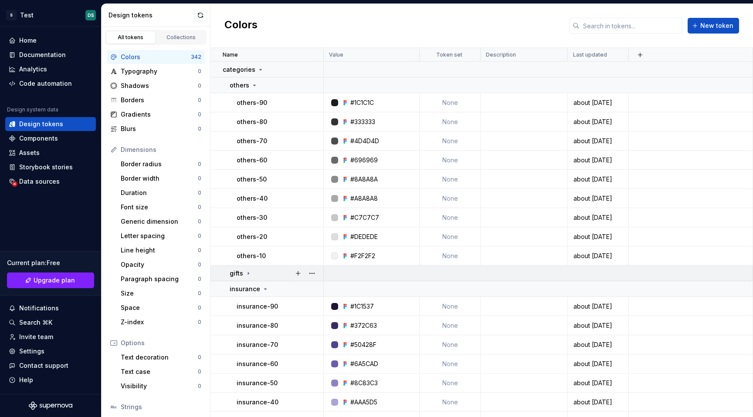
click at [251, 273] on icon at bounding box center [248, 273] width 7 height 7
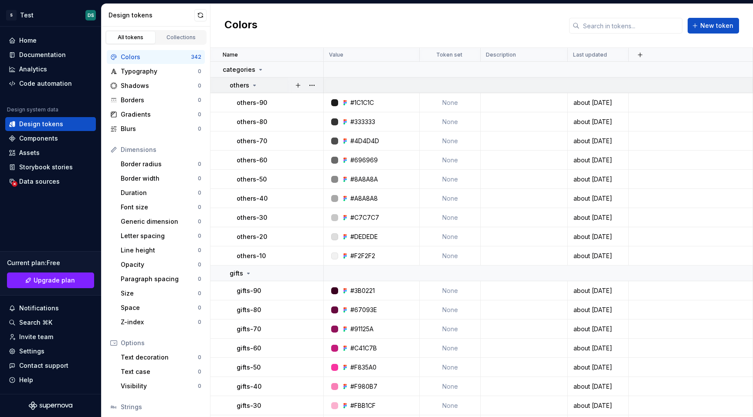
click at [262, 88] on div "others" at bounding box center [276, 85] width 93 height 9
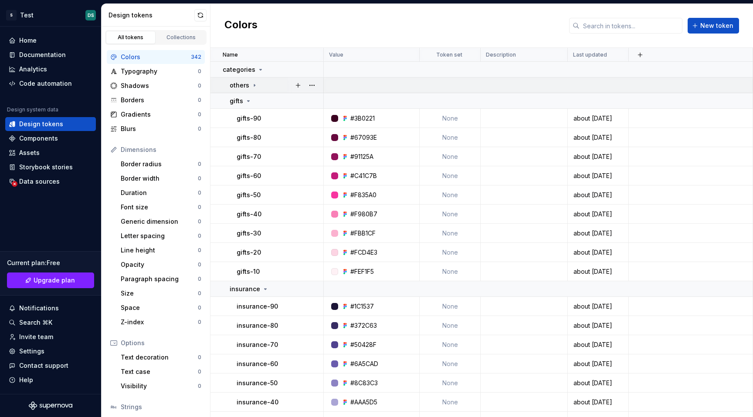
click at [268, 85] on div "others" at bounding box center [276, 85] width 93 height 9
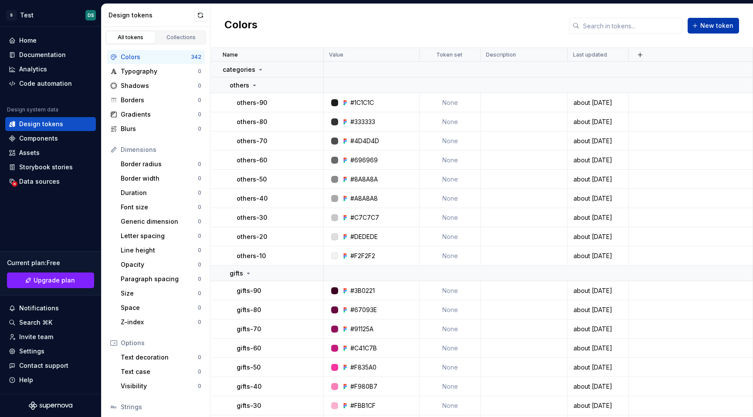
click at [710, 27] on span "New token" at bounding box center [716, 25] width 33 height 9
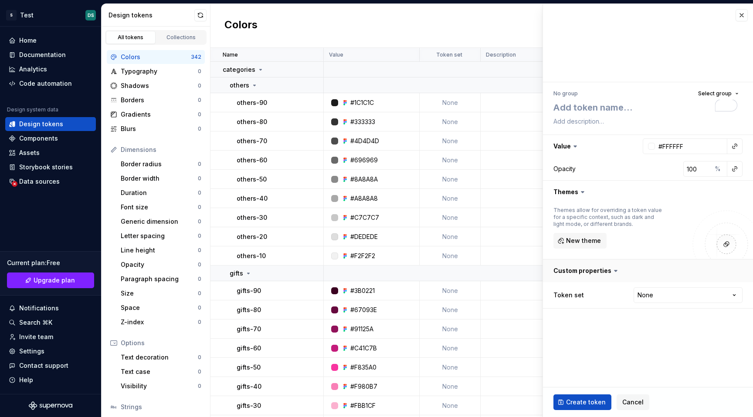
type textarea "*"
click at [579, 193] on icon at bounding box center [582, 192] width 9 height 9
click at [459, 36] on div "Colors New token" at bounding box center [481, 26] width 543 height 44
click at [740, 14] on button "button" at bounding box center [742, 15] width 12 height 12
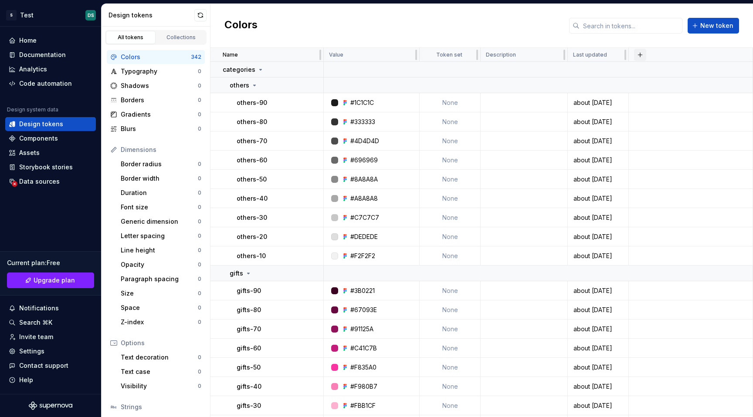
click at [642, 59] on button "button" at bounding box center [640, 55] width 12 height 12
click at [603, 89] on div "New custom property" at bounding box center [590, 89] width 65 height 9
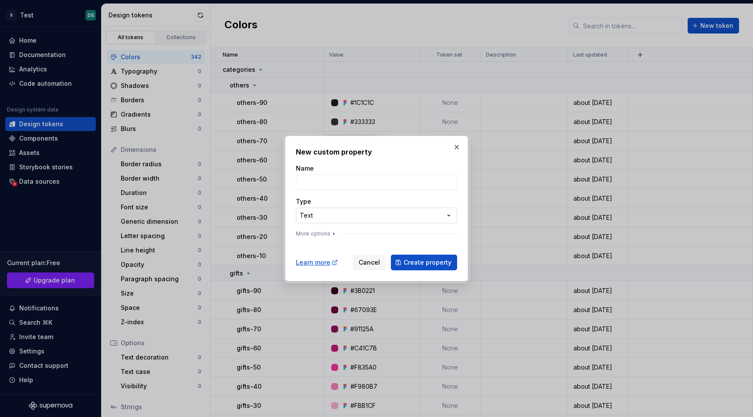
click at [379, 217] on div "**********" at bounding box center [376, 208] width 753 height 417
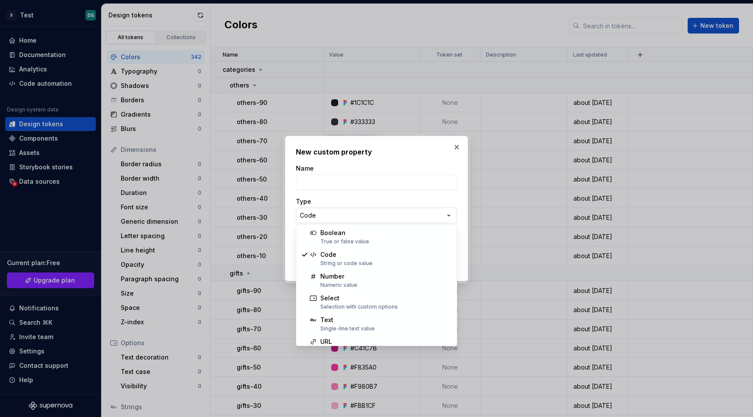
click at [336, 218] on div "**********" at bounding box center [376, 208] width 753 height 417
select select "*******"
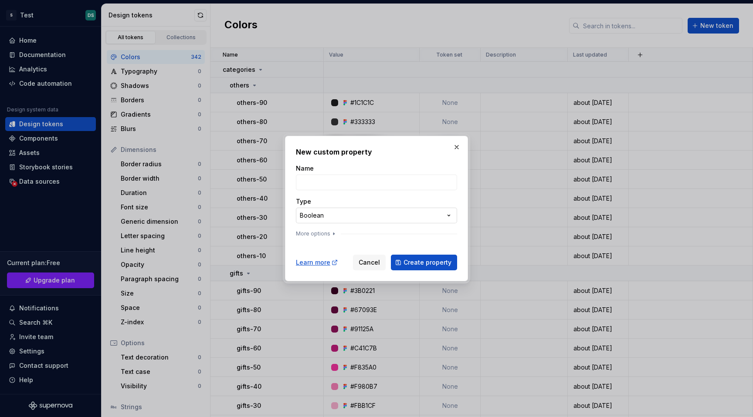
click at [355, 222] on div "**********" at bounding box center [376, 208] width 753 height 417
click at [309, 238] on div at bounding box center [376, 239] width 161 height 3
click at [318, 232] on button "More options" at bounding box center [316, 234] width 41 height 7
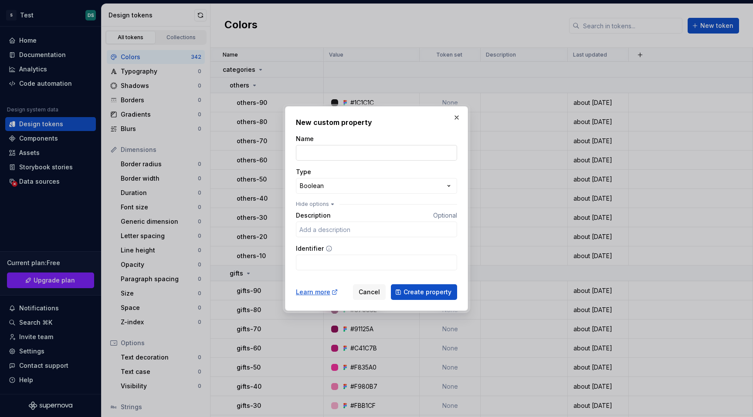
click at [324, 148] on input "Name" at bounding box center [376, 153] width 161 height 16
type input "Test"
click at [391, 285] on button "Create property" at bounding box center [424, 293] width 66 height 16
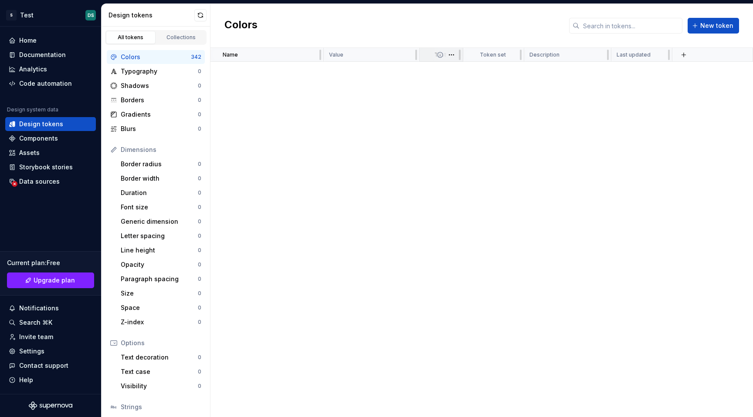
scroll to position [364, 0]
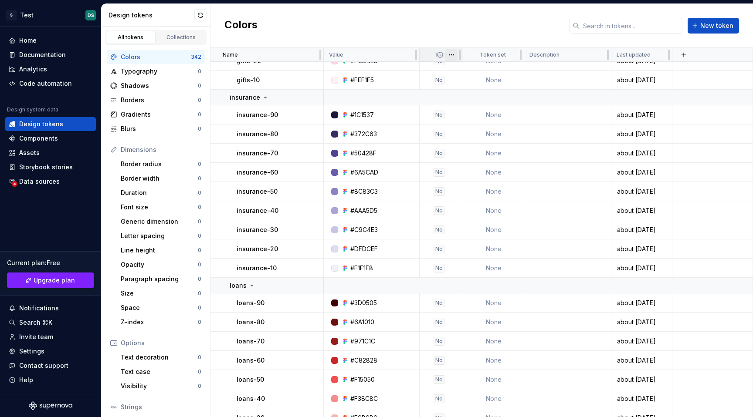
click at [453, 52] on html "S Test DS Home Documentation Analytics Code automation Design system data Desig…" at bounding box center [376, 208] width 753 height 417
click at [475, 124] on div "Delete property" at bounding box center [489, 121] width 57 height 9
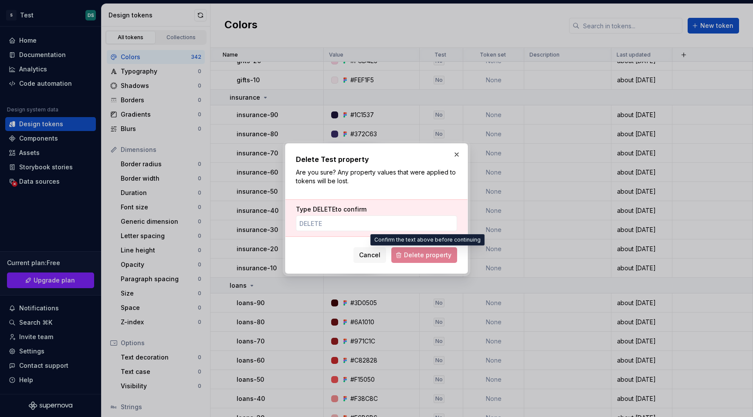
click at [434, 261] on span "Delete property" at bounding box center [424, 256] width 66 height 16
click at [417, 227] on input "Type DELETE to confirm" at bounding box center [376, 224] width 161 height 16
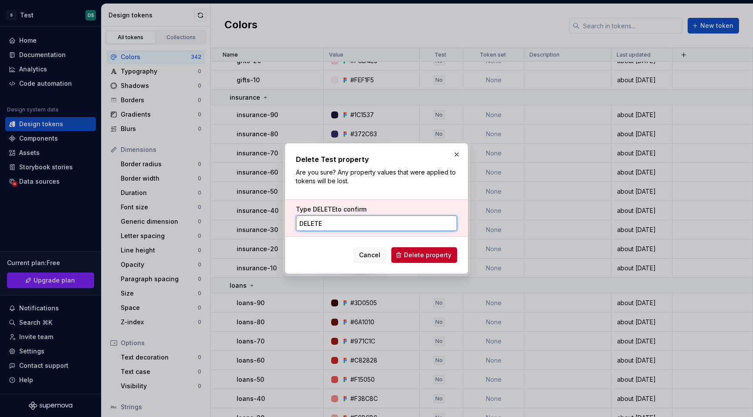
type input "DELETE"
click at [428, 260] on button "Delete property" at bounding box center [424, 256] width 66 height 16
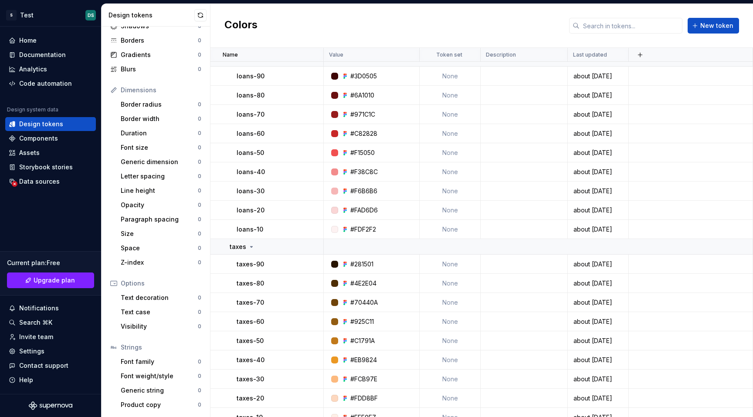
scroll to position [0, 0]
